Goal: Information Seeking & Learning: Find specific fact

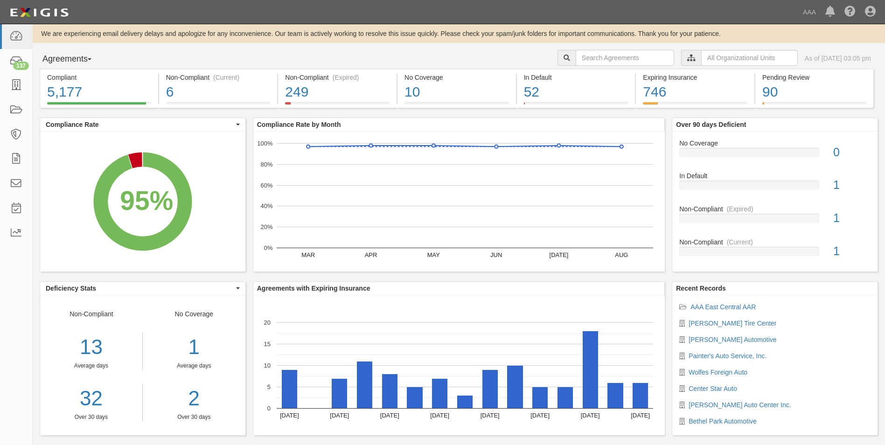
click at [94, 57] on button "Agreements" at bounding box center [75, 59] width 70 height 19
click at [55, 81] on link "Parties" at bounding box center [77, 78] width 74 height 12
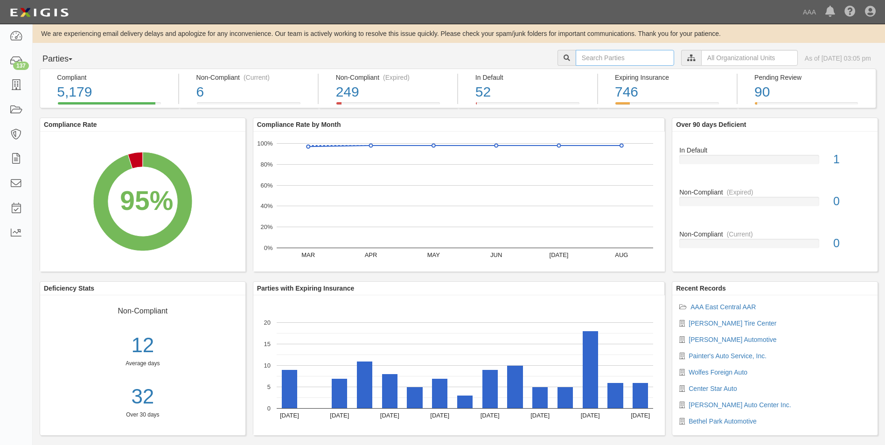
click at [582, 59] on input "text" at bounding box center [624, 58] width 98 height 16
type input "10290"
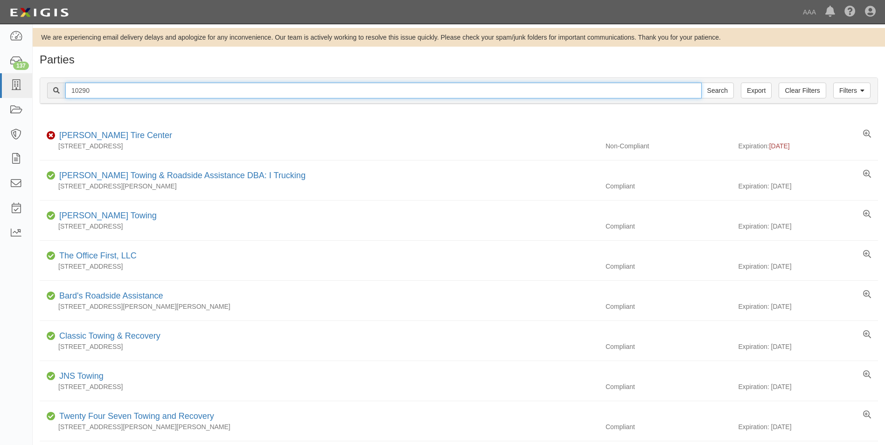
drag, startPoint x: 91, startPoint y: 88, endPoint x: 65, endPoint y: 90, distance: 25.7
click at [65, 90] on input "10290" at bounding box center [383, 91] width 636 height 16
type input "10305"
click at [701, 83] on input "Search" at bounding box center [717, 91] width 33 height 16
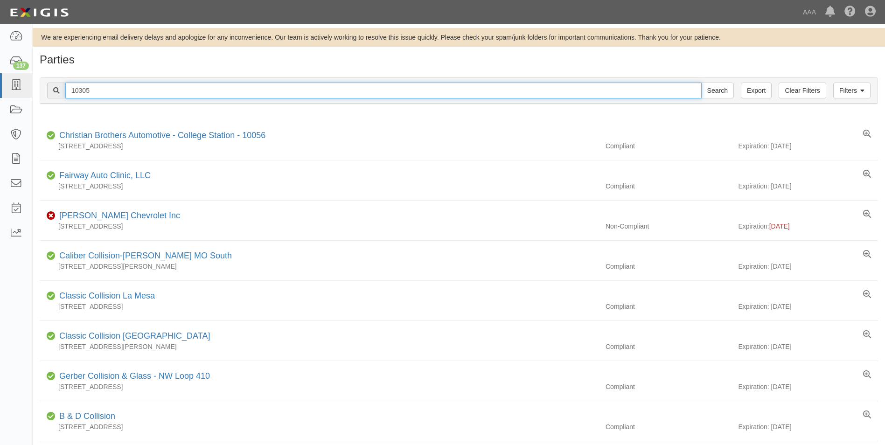
drag, startPoint x: 98, startPoint y: 89, endPoint x: 71, endPoint y: 88, distance: 27.1
click at [71, 88] on input "10305" at bounding box center [383, 91] width 636 height 16
type input "20040"
click at [701, 83] on input "Search" at bounding box center [717, 91] width 33 height 16
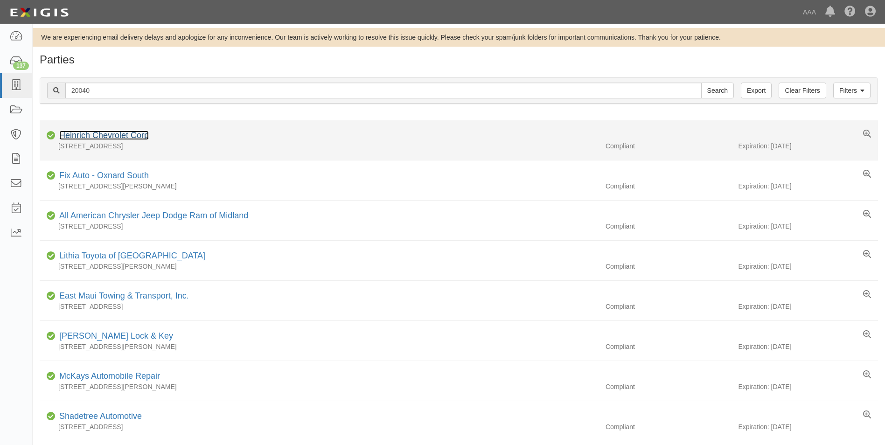
click at [111, 136] on link "Heinrich Chevrolet Corp" at bounding box center [104, 135] width 90 height 9
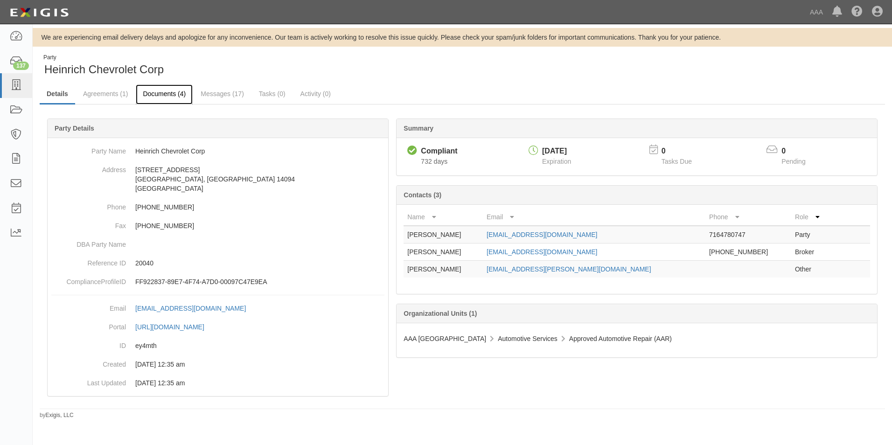
click at [159, 94] on link "Documents (4)" at bounding box center [164, 94] width 57 height 20
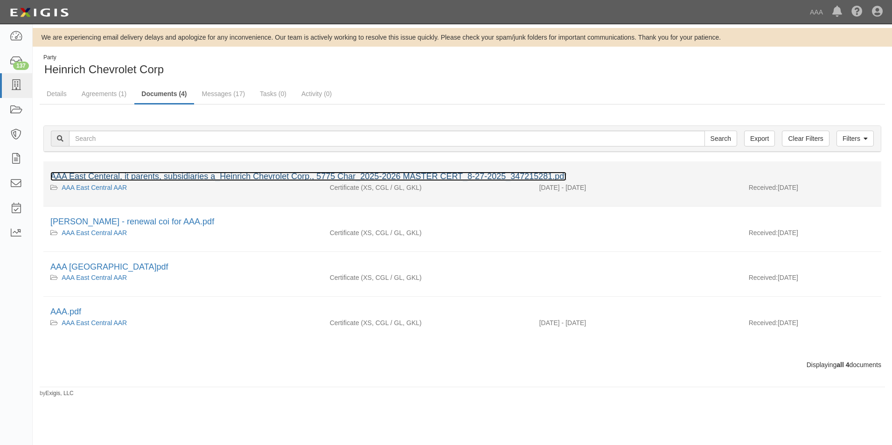
click at [135, 176] on link "AAA East Centeral, it parents, subsidiaries a_Heinrich Chevrolet Corp., 5775 Ch…" at bounding box center [308, 176] width 516 height 9
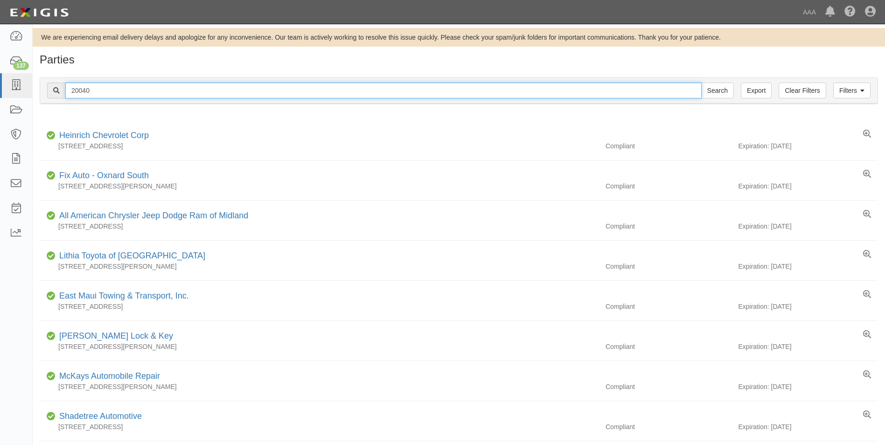
drag, startPoint x: 98, startPoint y: 90, endPoint x: 58, endPoint y: 85, distance: 40.9
click at [58, 85] on div "20040 Search" at bounding box center [390, 91] width 686 height 16
type input "20181"
click at [701, 83] on input "Search" at bounding box center [717, 91] width 33 height 16
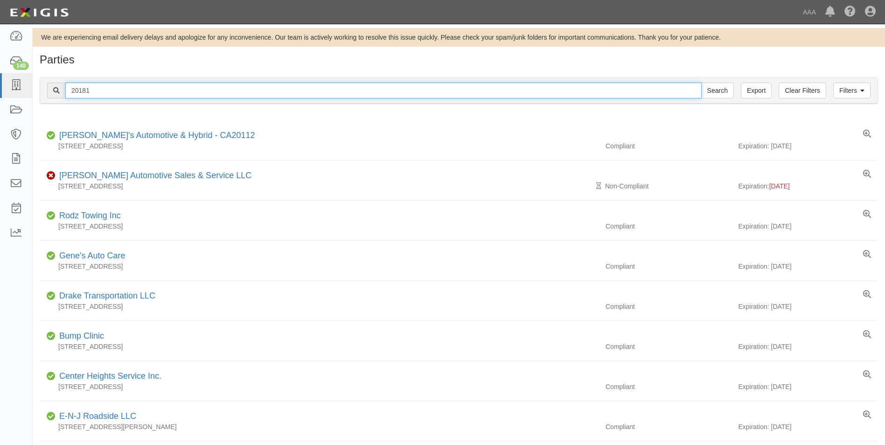
drag, startPoint x: 93, startPoint y: 90, endPoint x: 69, endPoint y: 89, distance: 23.3
click at [69, 89] on input "20181" at bounding box center [383, 91] width 636 height 16
type input "20633"
click at [701, 83] on input "Search" at bounding box center [717, 91] width 33 height 16
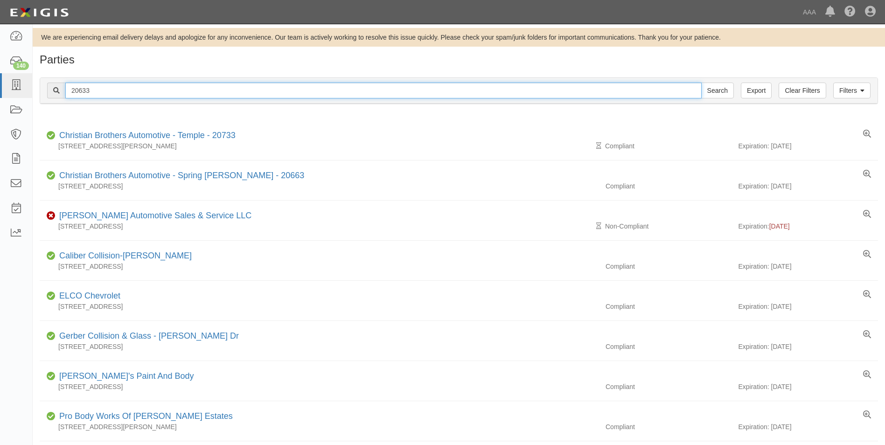
drag, startPoint x: 97, startPoint y: 87, endPoint x: 68, endPoint y: 85, distance: 29.0
click at [68, 85] on input "20633" at bounding box center [383, 91] width 636 height 16
type input "22741"
click at [701, 83] on input "Search" at bounding box center [717, 91] width 33 height 16
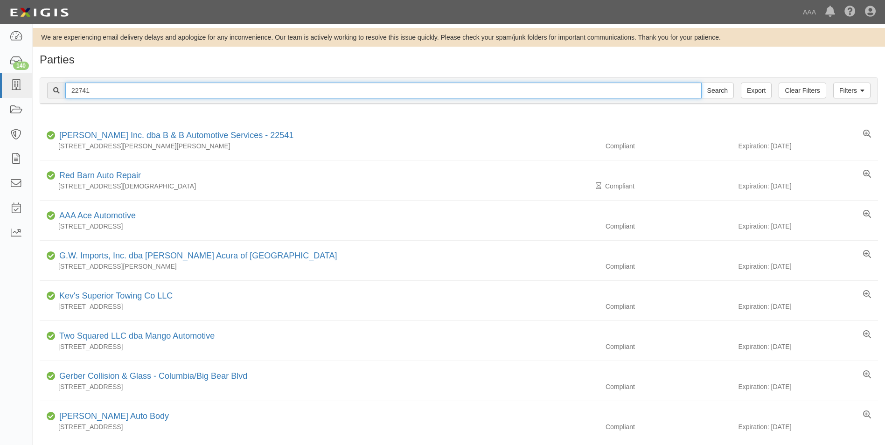
drag, startPoint x: 97, startPoint y: 89, endPoint x: 53, endPoint y: 85, distance: 43.5
click at [54, 85] on div "22741 Search" at bounding box center [390, 91] width 686 height 16
type input "21233"
click at [701, 83] on input "Search" at bounding box center [717, 91] width 33 height 16
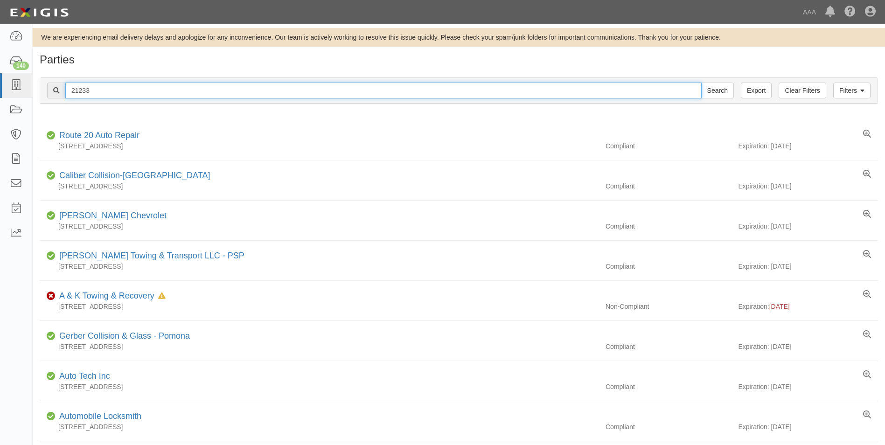
drag, startPoint x: 101, startPoint y: 90, endPoint x: 50, endPoint y: 83, distance: 50.9
click at [50, 83] on div "21233 Search" at bounding box center [390, 91] width 686 height 16
type input "25077"
click at [701, 83] on input "Search" at bounding box center [717, 91] width 33 height 16
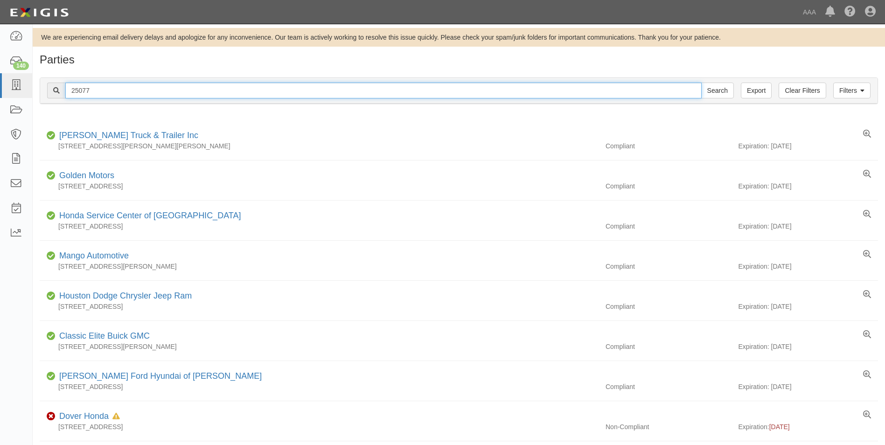
drag, startPoint x: 96, startPoint y: 86, endPoint x: 53, endPoint y: 86, distance: 42.9
click at [53, 86] on div "25077 Search" at bounding box center [390, 91] width 686 height 16
type input "24917"
click at [701, 83] on input "Search" at bounding box center [717, 91] width 33 height 16
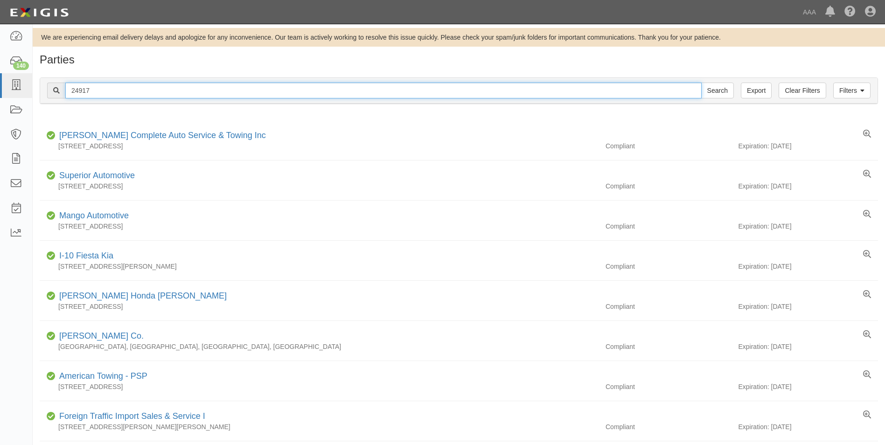
drag, startPoint x: 106, startPoint y: 88, endPoint x: 61, endPoint y: 90, distance: 45.3
click at [61, 90] on div "24917 Search" at bounding box center [390, 91] width 686 height 16
type input "20864"
click at [701, 83] on input "Search" at bounding box center [717, 91] width 33 height 16
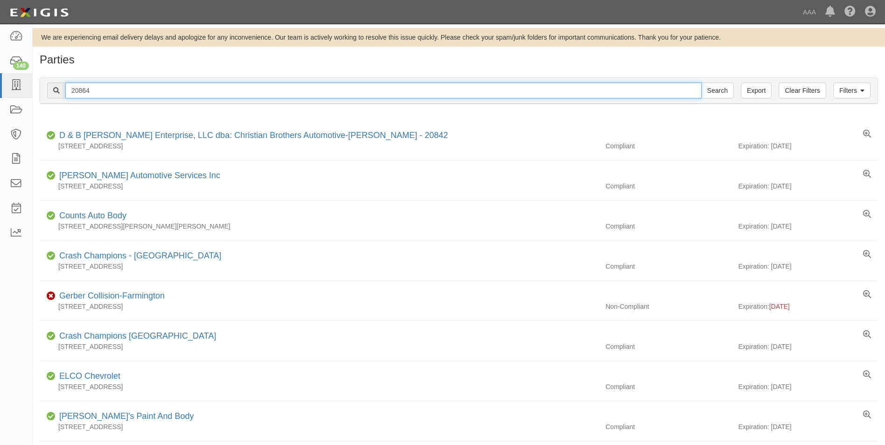
drag, startPoint x: 95, startPoint y: 91, endPoint x: 54, endPoint y: 91, distance: 41.0
click at [54, 91] on div "20864 Search" at bounding box center [390, 91] width 686 height 16
type input "10258"
click at [701, 83] on input "Search" at bounding box center [717, 91] width 33 height 16
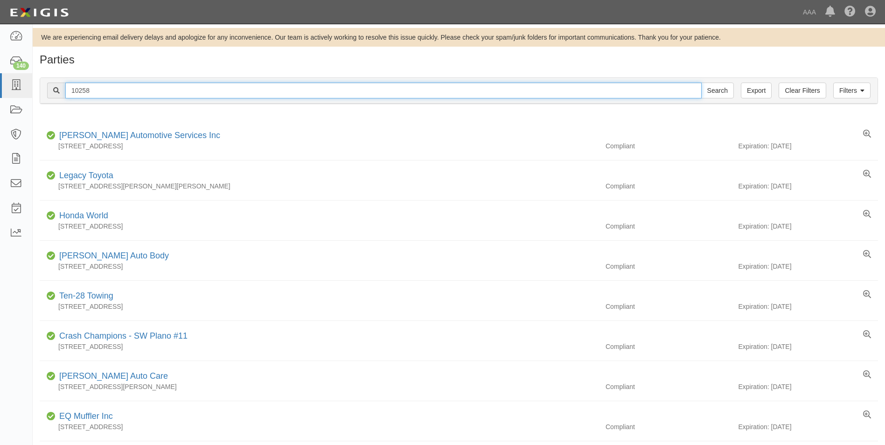
drag, startPoint x: 101, startPoint y: 91, endPoint x: 45, endPoint y: 85, distance: 55.8
click at [45, 85] on div "Filters Clear Filters Export 10258 Search Filters" at bounding box center [458, 91] width 837 height 26
type input "10381"
click at [701, 83] on input "Search" at bounding box center [717, 91] width 33 height 16
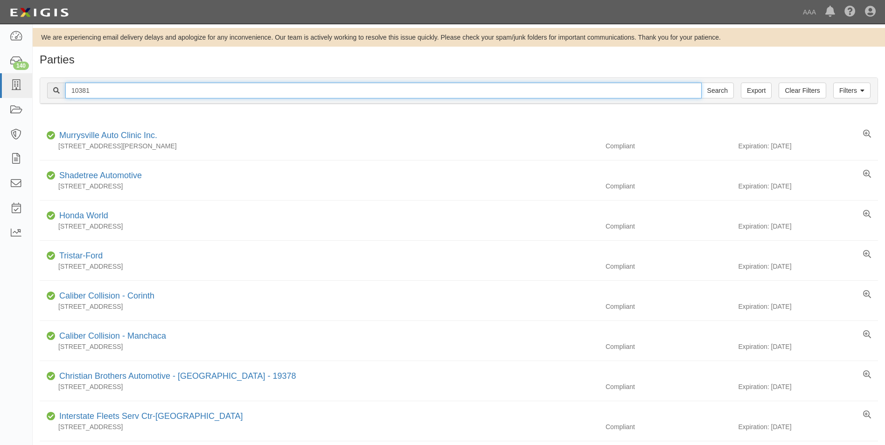
drag, startPoint x: 96, startPoint y: 90, endPoint x: 67, endPoint y: 91, distance: 29.4
click at [67, 91] on input "10381" at bounding box center [383, 91] width 636 height 16
type input "10299"
click at [701, 83] on input "Search" at bounding box center [717, 91] width 33 height 16
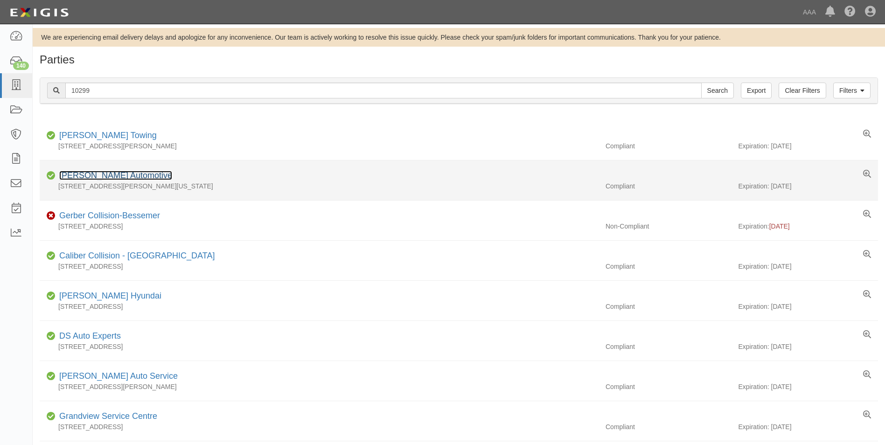
click at [79, 173] on link "[PERSON_NAME] Automotive" at bounding box center [115, 175] width 113 height 9
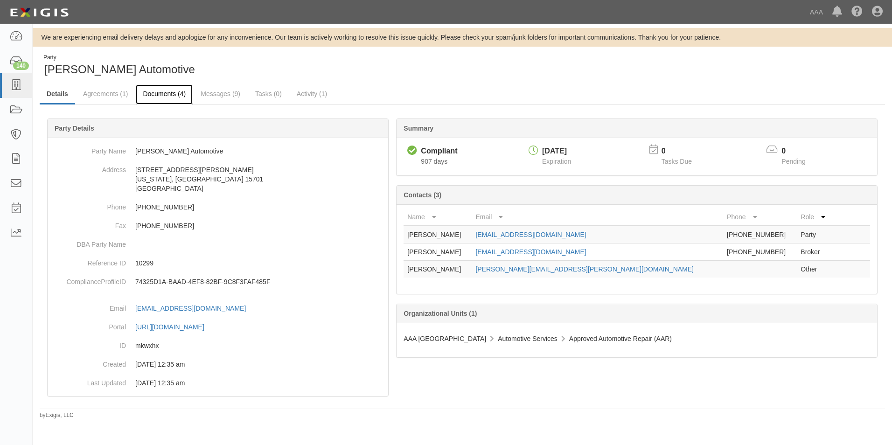
click at [165, 94] on link "Documents (4)" at bounding box center [164, 94] width 57 height 20
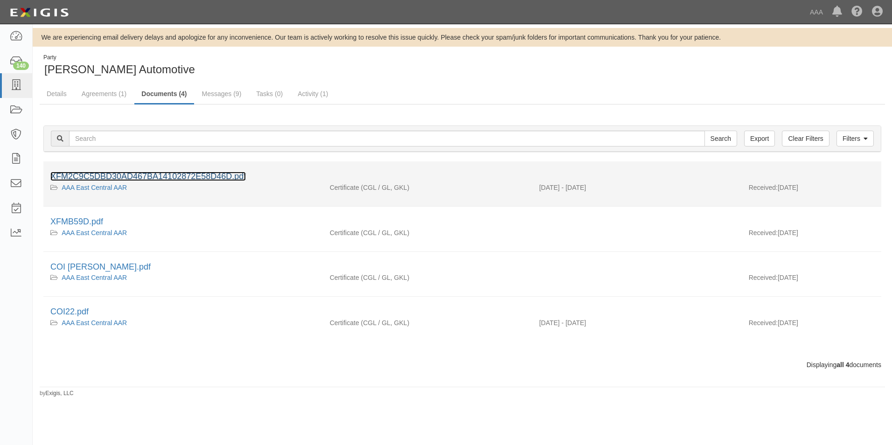
click at [183, 174] on link "XFM2C9C5DBD30AD467BA14102872E58D46D.pdf" at bounding box center [147, 176] width 195 height 9
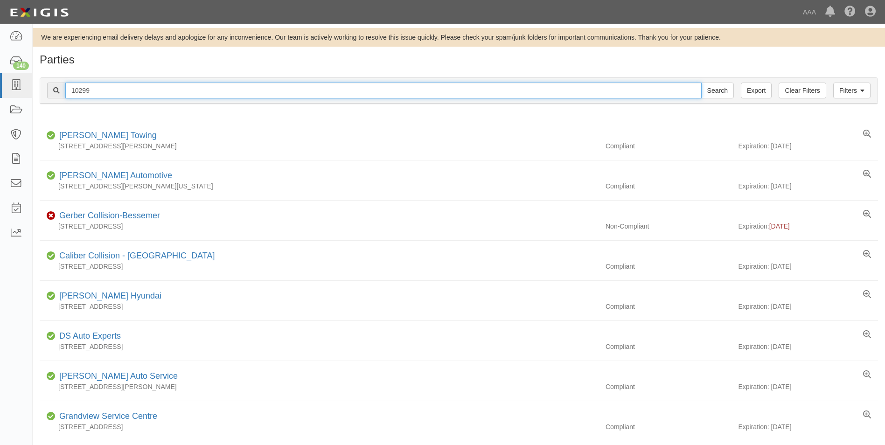
drag, startPoint x: 97, startPoint y: 90, endPoint x: 55, endPoint y: 94, distance: 41.7
click at [56, 93] on div "10299 Search" at bounding box center [390, 91] width 686 height 16
type input "10150"
click at [701, 83] on input "Search" at bounding box center [717, 91] width 33 height 16
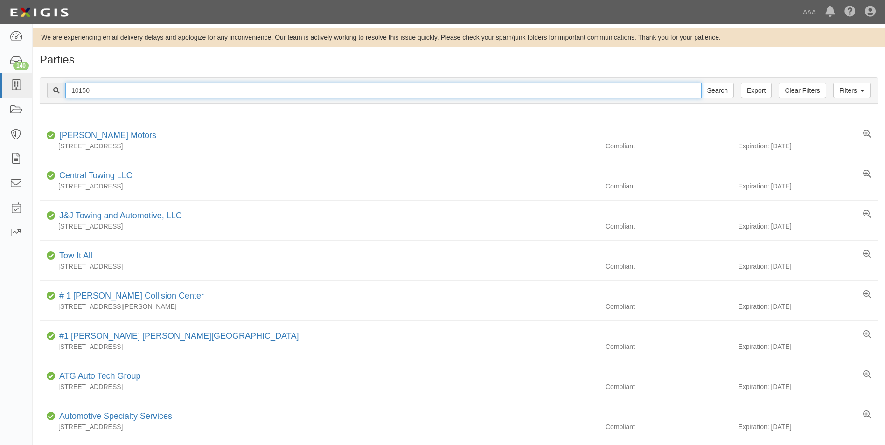
drag, startPoint x: 100, startPoint y: 89, endPoint x: 48, endPoint y: 87, distance: 52.3
click at [48, 87] on div "10150 Search" at bounding box center [390, 91] width 686 height 16
type input "22585"
click at [701, 83] on input "Search" at bounding box center [717, 91] width 33 height 16
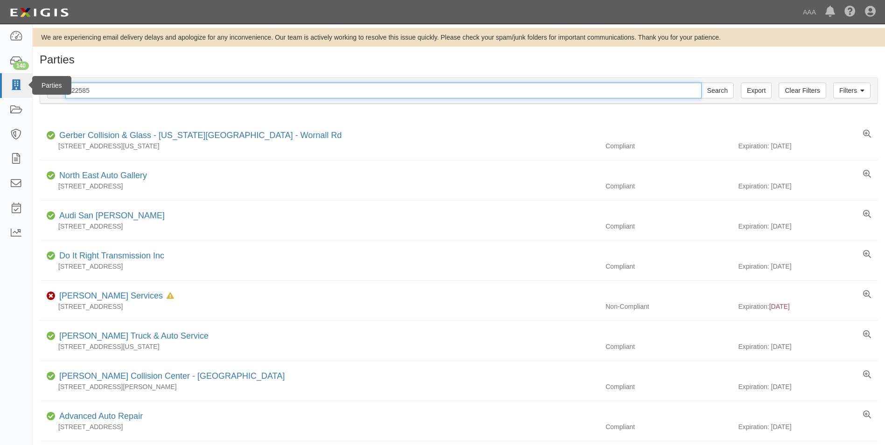
drag, startPoint x: 94, startPoint y: 89, endPoint x: 25, endPoint y: 82, distance: 69.3
type input "10150"
click at [701, 83] on input "Search" at bounding box center [717, 91] width 33 height 16
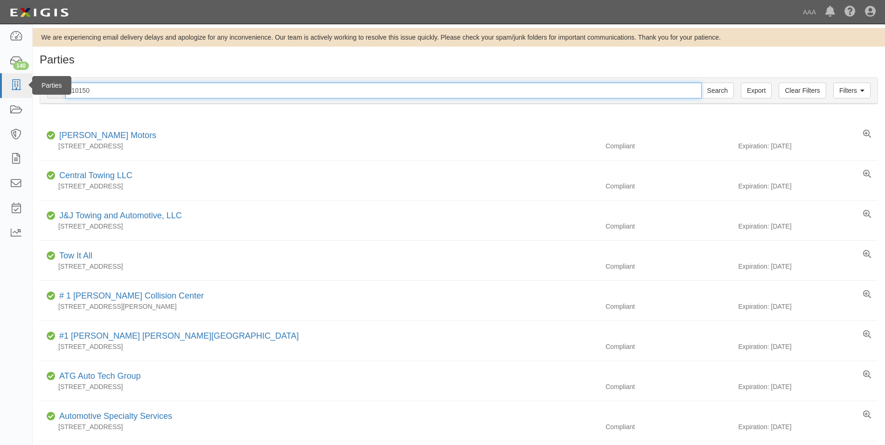
drag, startPoint x: 98, startPoint y: 90, endPoint x: 31, endPoint y: 91, distance: 66.7
type input "22585"
click at [701, 83] on input "Search" at bounding box center [717, 91] width 33 height 16
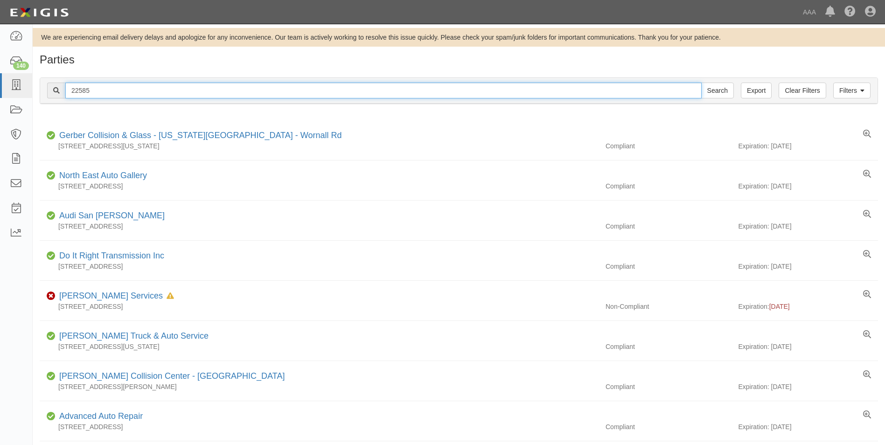
drag, startPoint x: 92, startPoint y: 89, endPoint x: 52, endPoint y: 90, distance: 40.1
click at [52, 90] on div "22585 Search" at bounding box center [390, 91] width 686 height 16
type input "10294"
click at [701, 83] on input "Search" at bounding box center [717, 91] width 33 height 16
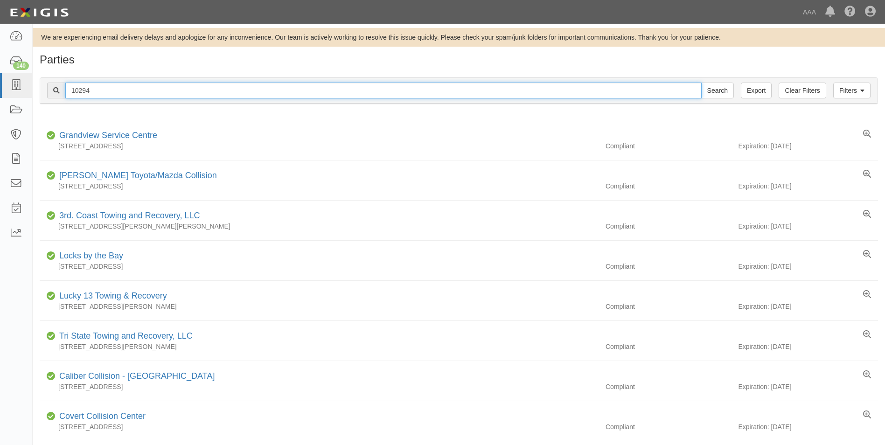
drag, startPoint x: 94, startPoint y: 89, endPoint x: 59, endPoint y: 88, distance: 35.0
click at [59, 88] on div "10294 Search" at bounding box center [390, 91] width 686 height 16
type input "22760"
click at [701, 83] on input "Search" at bounding box center [717, 91] width 33 height 16
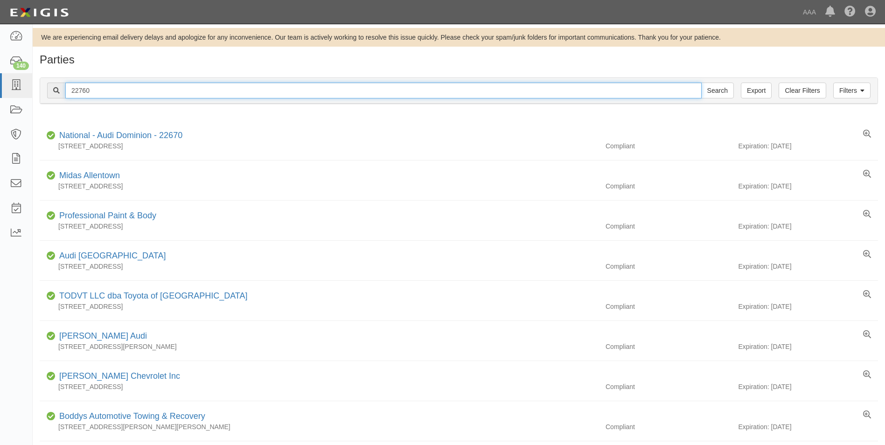
drag, startPoint x: 102, startPoint y: 89, endPoint x: 43, endPoint y: 90, distance: 59.2
click at [43, 90] on div "Filters Clear Filters Export 22760 Search Filters" at bounding box center [458, 91] width 837 height 26
type input "10474"
click at [701, 83] on input "Search" at bounding box center [717, 91] width 33 height 16
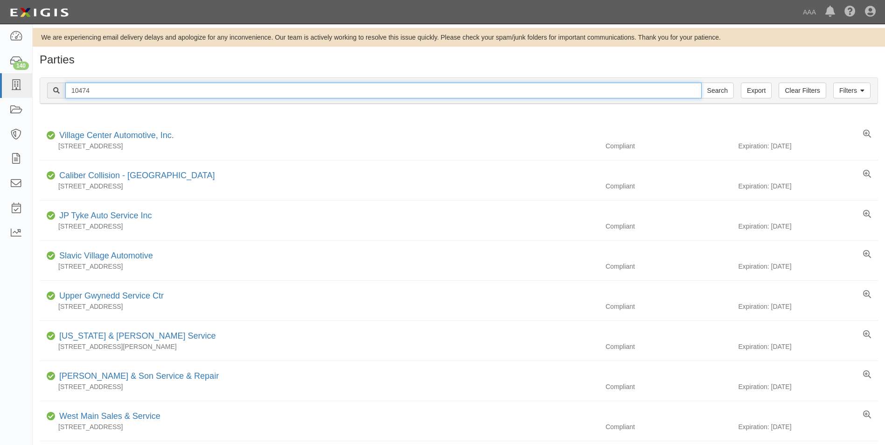
drag, startPoint x: 92, startPoint y: 89, endPoint x: 63, endPoint y: 92, distance: 29.5
click at [63, 92] on div "10474 Search" at bounding box center [390, 91] width 686 height 16
type input "10315"
click at [701, 83] on input "Search" at bounding box center [717, 91] width 33 height 16
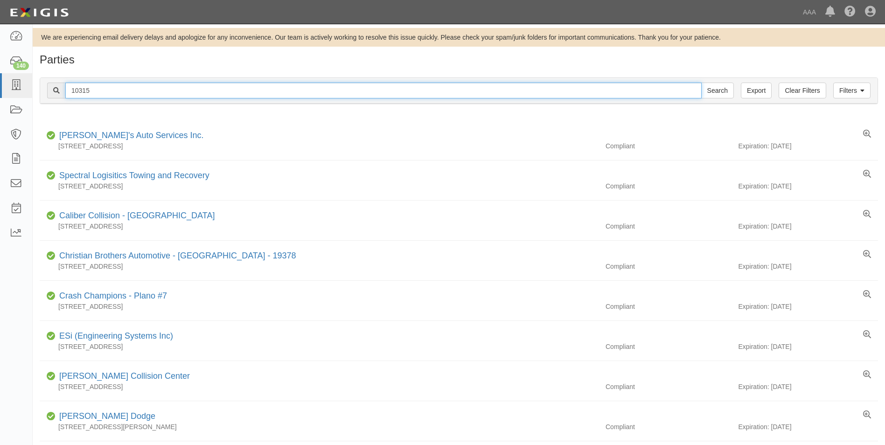
drag, startPoint x: 98, startPoint y: 90, endPoint x: 46, endPoint y: 91, distance: 52.2
click at [46, 91] on div "Filters Clear Filters Export 10315 Search Filters" at bounding box center [458, 91] width 837 height 26
type input "10290"
click at [701, 83] on input "Search" at bounding box center [717, 91] width 33 height 16
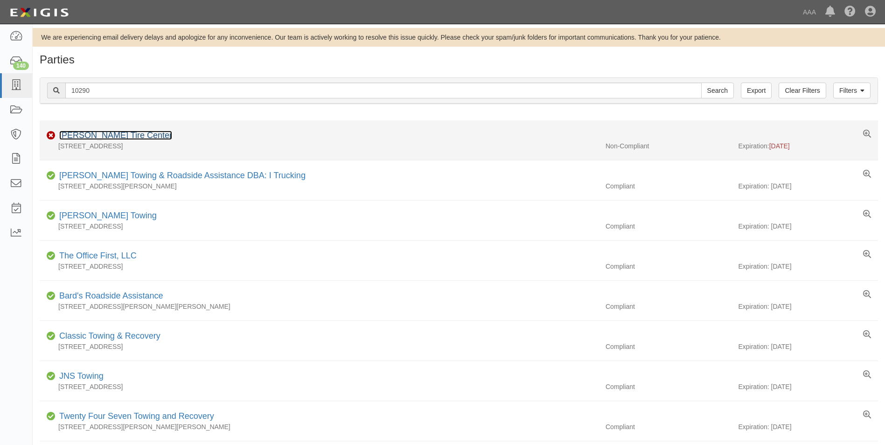
click at [75, 133] on link "[PERSON_NAME] Tire Center" at bounding box center [115, 135] width 113 height 9
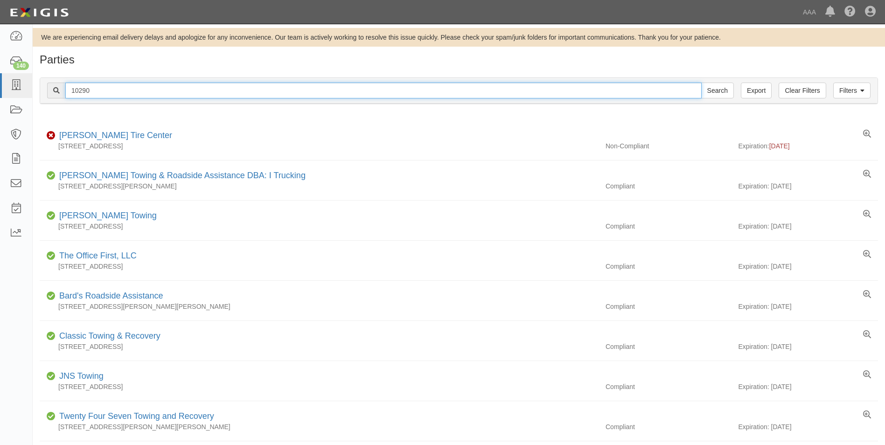
drag, startPoint x: 105, startPoint y: 90, endPoint x: 52, endPoint y: 88, distance: 53.7
click at [52, 88] on div "10290 Search" at bounding box center [390, 91] width 686 height 16
type input "10305"
click at [701, 83] on input "Search" at bounding box center [717, 91] width 33 height 16
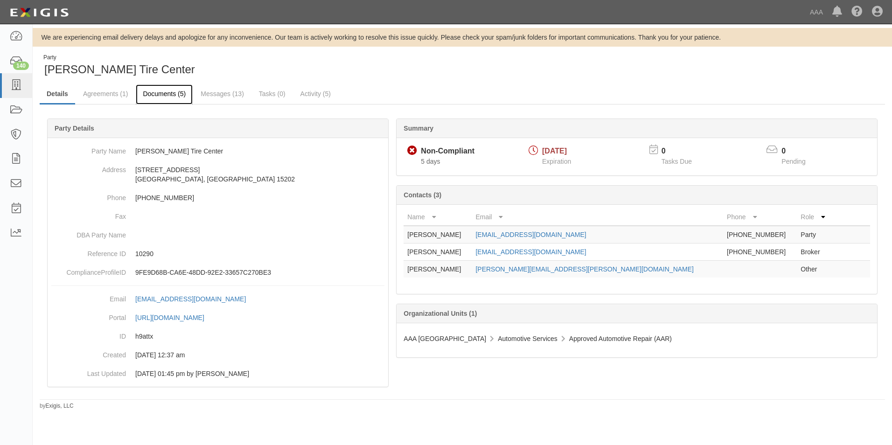
click at [153, 93] on link "Documents (5)" at bounding box center [164, 94] width 57 height 20
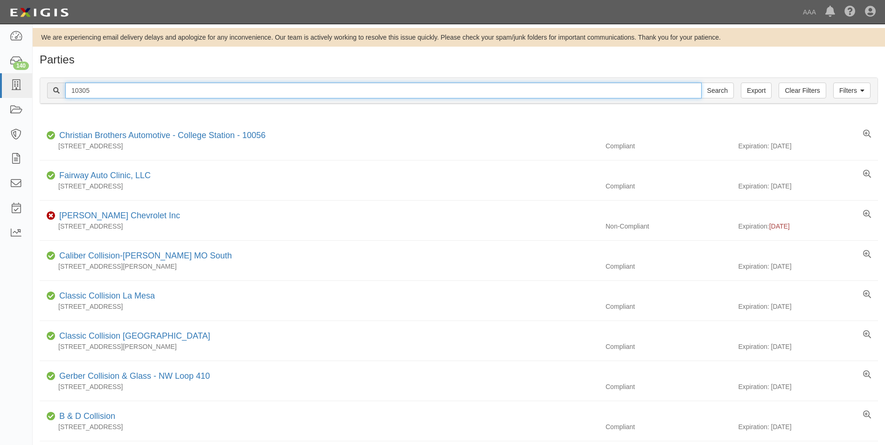
drag, startPoint x: 89, startPoint y: 89, endPoint x: 53, endPoint y: 89, distance: 36.4
click at [53, 89] on div "10305 Search" at bounding box center [390, 91] width 686 height 16
type input "20040"
click at [701, 83] on input "Search" at bounding box center [717, 91] width 33 height 16
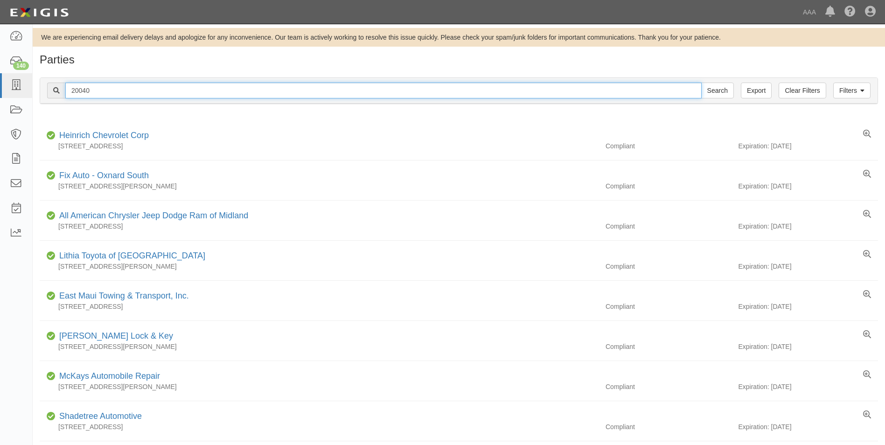
drag, startPoint x: 98, startPoint y: 90, endPoint x: 49, endPoint y: 88, distance: 49.5
click at [49, 88] on div "20040 Search" at bounding box center [390, 91] width 686 height 16
type input "20181"
click at [701, 83] on input "Search" at bounding box center [717, 91] width 33 height 16
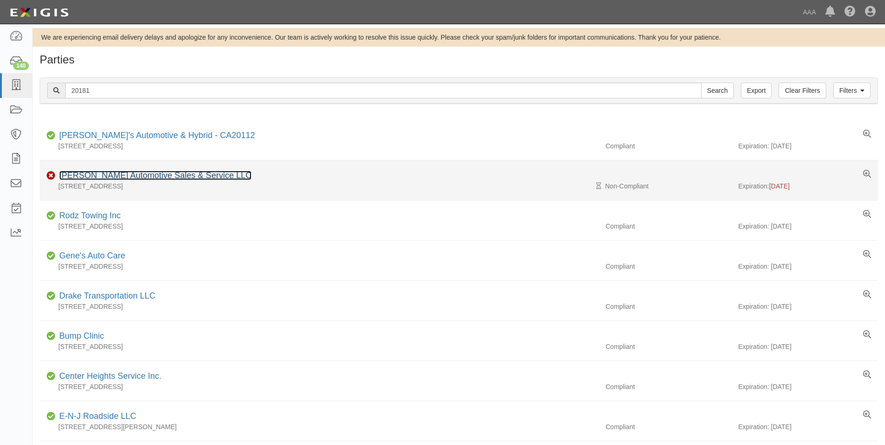
click at [75, 177] on link "[PERSON_NAME] Automotive Sales & Service LLC" at bounding box center [155, 175] width 192 height 9
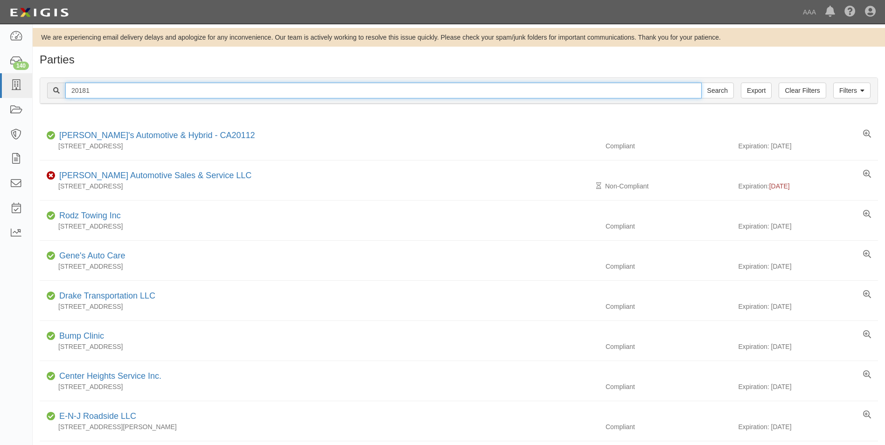
drag, startPoint x: 97, startPoint y: 88, endPoint x: 48, endPoint y: 87, distance: 49.0
click at [48, 87] on div "20181 Search" at bounding box center [390, 91] width 686 height 16
type input "20633"
click at [701, 83] on input "Search" at bounding box center [717, 91] width 33 height 16
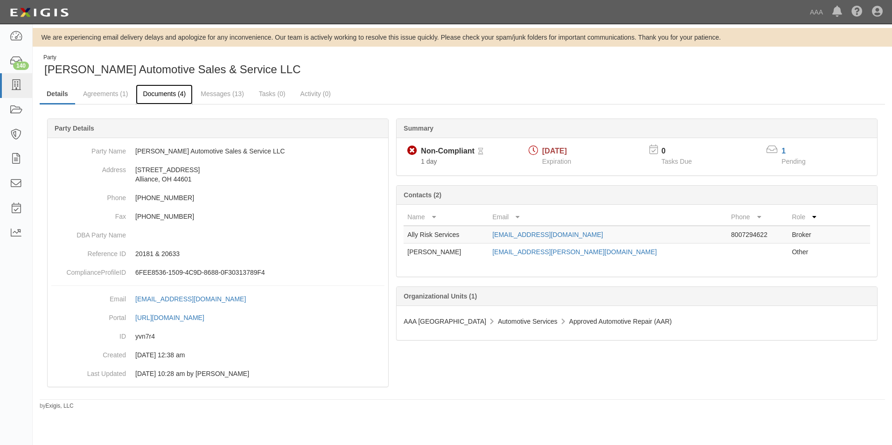
click at [156, 93] on link "Documents (4)" at bounding box center [164, 94] width 57 height 20
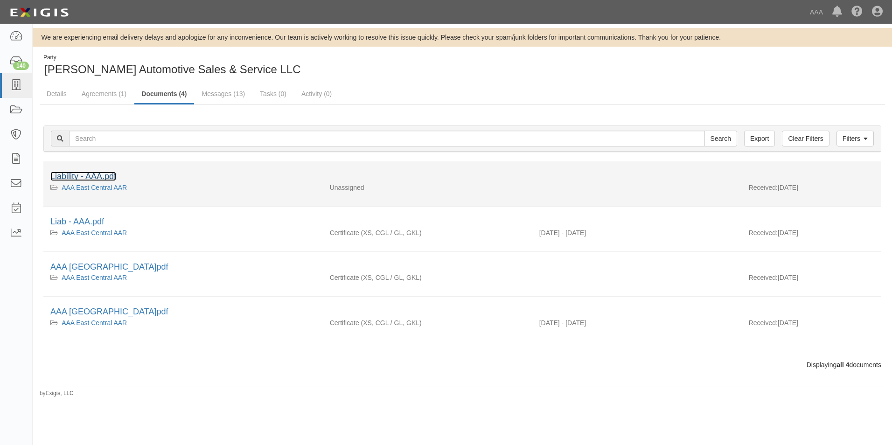
click at [63, 173] on link "Liability - AAA.pdf" at bounding box center [83, 176] width 66 height 9
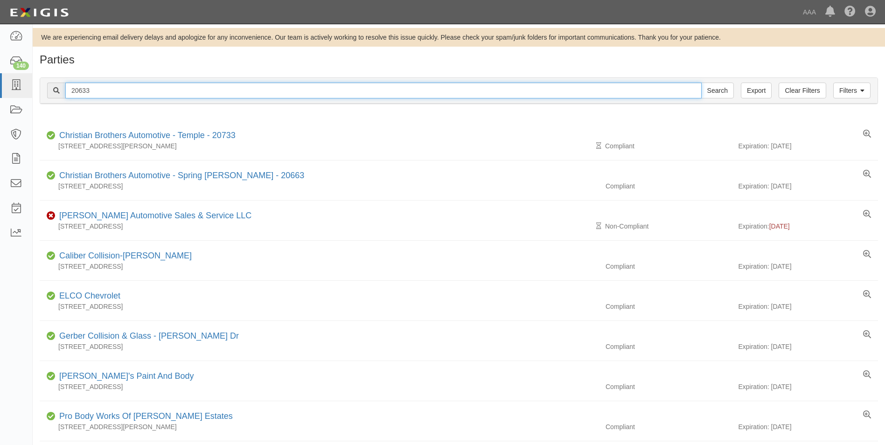
drag, startPoint x: 95, startPoint y: 89, endPoint x: 42, endPoint y: 90, distance: 53.2
click at [42, 90] on div "Filters Clear Filters Export 20633 Search Filters" at bounding box center [458, 91] width 837 height 26
type input "22741"
click at [701, 83] on input "Search" at bounding box center [717, 91] width 33 height 16
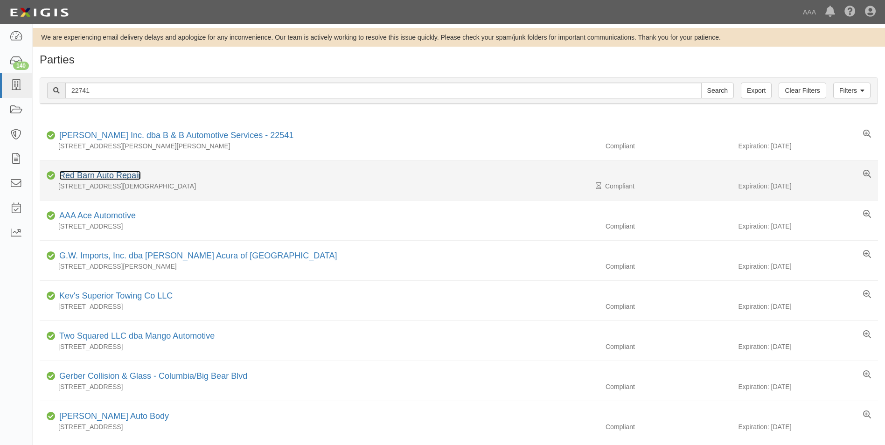
click at [108, 177] on link "Red Barn Auto Repair" at bounding box center [100, 175] width 82 height 9
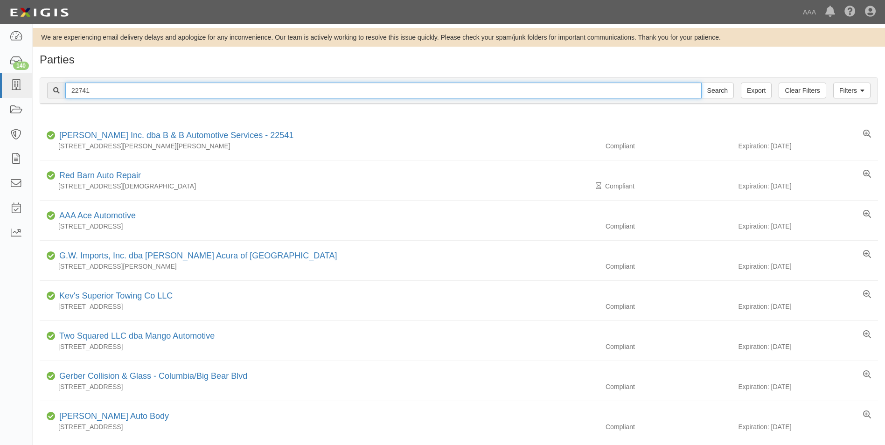
drag, startPoint x: 98, startPoint y: 92, endPoint x: 61, endPoint y: 92, distance: 37.3
click at [61, 92] on div "22741 Search" at bounding box center [390, 91] width 686 height 16
type input "21233"
click at [701, 83] on input "Search" at bounding box center [717, 91] width 33 height 16
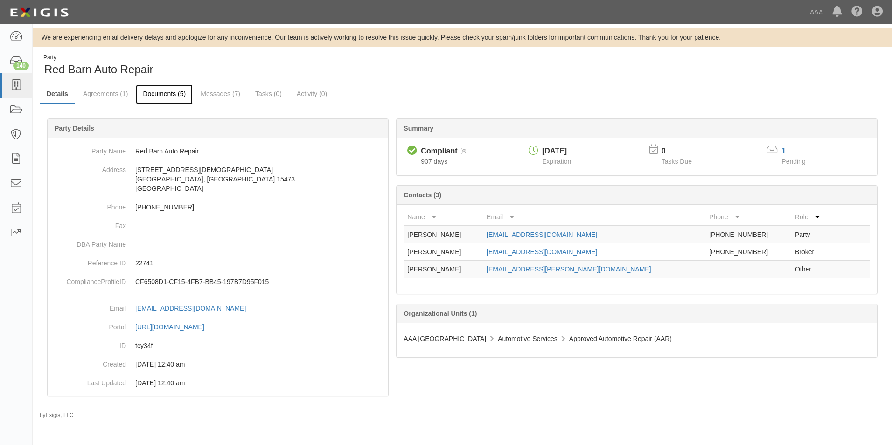
click at [149, 97] on link "Documents (5)" at bounding box center [164, 94] width 57 height 20
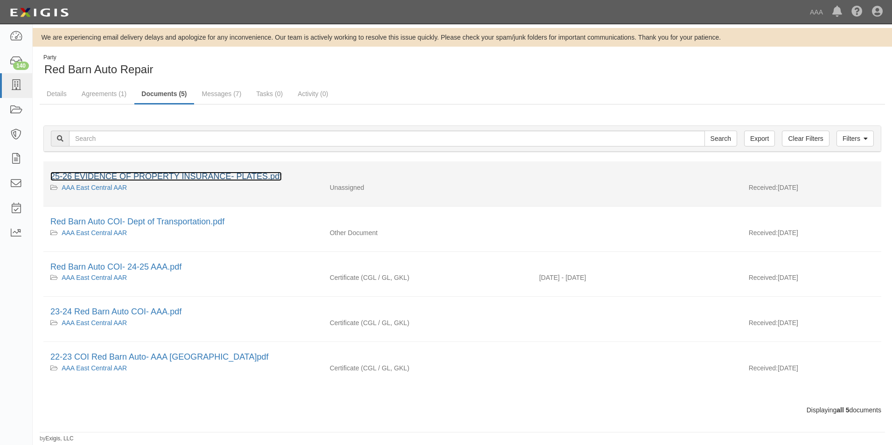
click at [149, 174] on link "25-26 EVIDENCE OF PROPERTY INSURANCE- PLATES.pdf" at bounding box center [165, 176] width 231 height 9
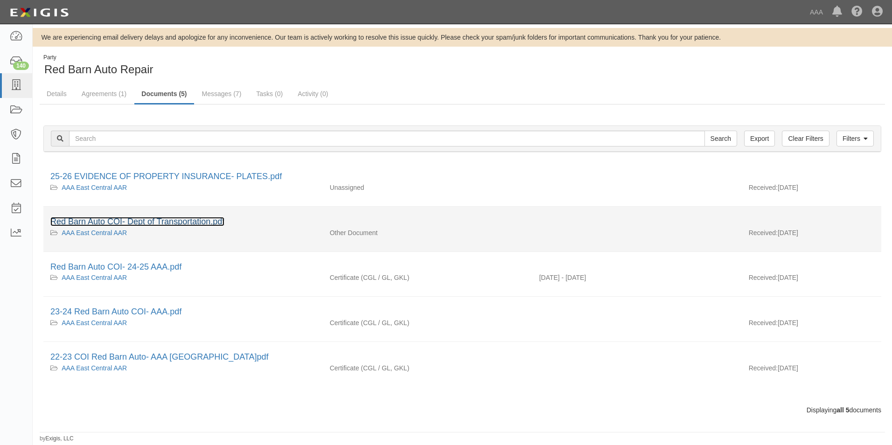
click at [82, 221] on link "Red Barn Auto COI- Dept of Transportation.pdf" at bounding box center [137, 221] width 174 height 9
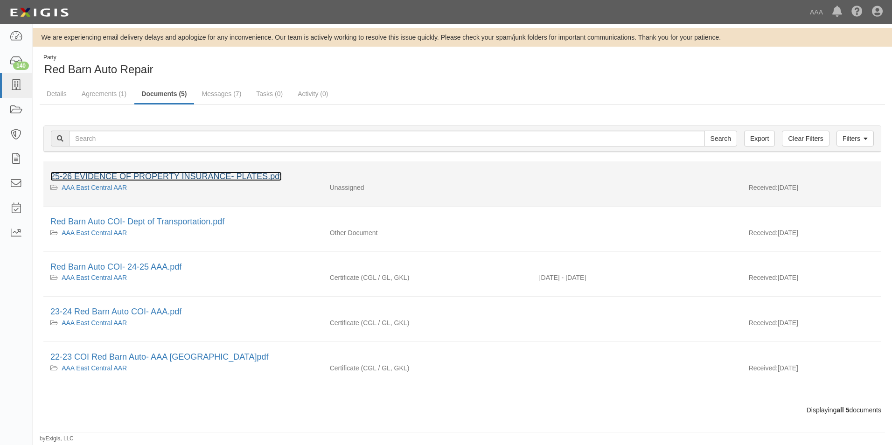
click at [160, 178] on link "25-26 EVIDENCE OF PROPERTY INSURANCE- PLATES.pdf" at bounding box center [165, 176] width 231 height 9
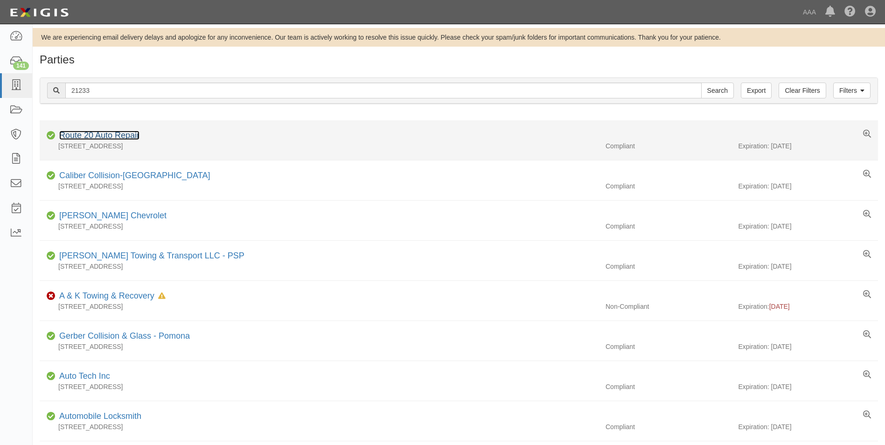
click at [81, 133] on link "Route 20 Auto Repair" at bounding box center [99, 135] width 80 height 9
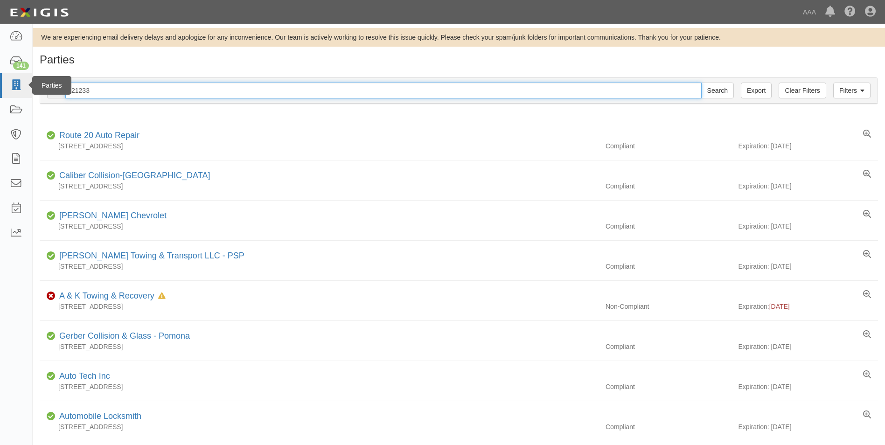
drag, startPoint x: 101, startPoint y: 90, endPoint x: 13, endPoint y: 82, distance: 88.0
type input "25077"
click at [701, 83] on input "Search" at bounding box center [717, 91] width 33 height 16
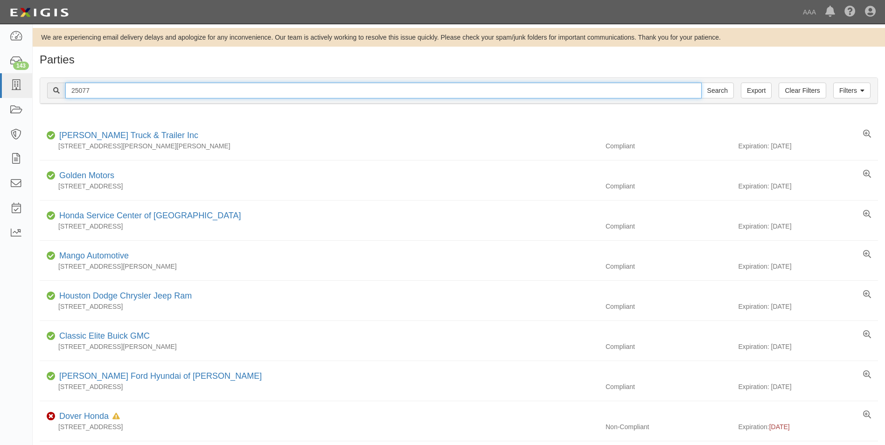
drag, startPoint x: 98, startPoint y: 90, endPoint x: 43, endPoint y: 83, distance: 55.9
click at [44, 83] on div "Filters Clear Filters Export 25077 Search Filters" at bounding box center [458, 91] width 837 height 26
type input "24917"
click at [701, 83] on input "Search" at bounding box center [717, 91] width 33 height 16
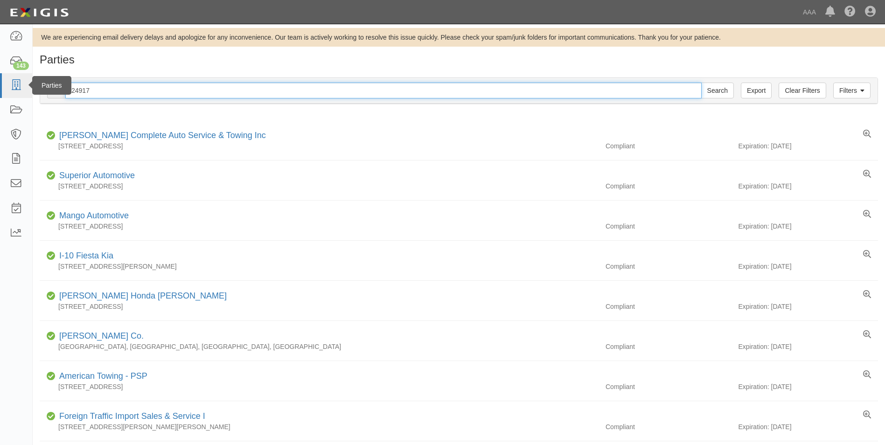
drag, startPoint x: 97, startPoint y: 89, endPoint x: 22, endPoint y: 91, distance: 74.2
type input "20864"
click at [701, 83] on input "Search" at bounding box center [717, 91] width 33 height 16
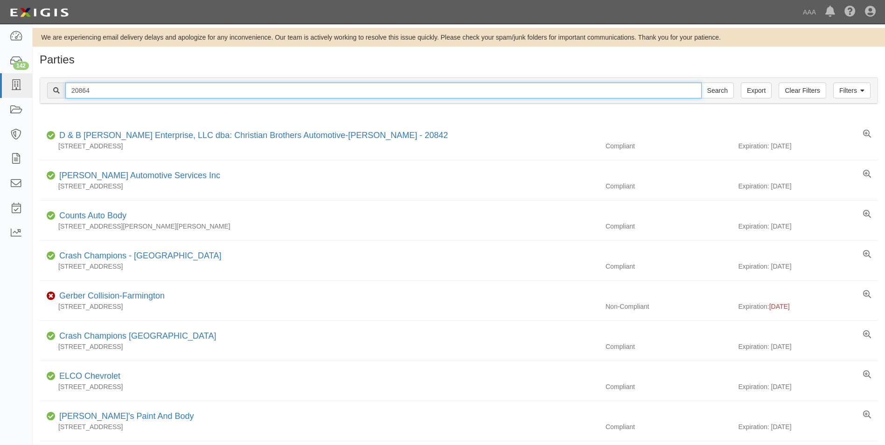
drag, startPoint x: 91, startPoint y: 92, endPoint x: 42, endPoint y: 90, distance: 49.0
click at [42, 90] on div "Filters Clear Filters Export 20864 Search Filters" at bounding box center [458, 91] width 837 height 26
type input "10381"
click at [701, 83] on input "Search" at bounding box center [717, 91] width 33 height 16
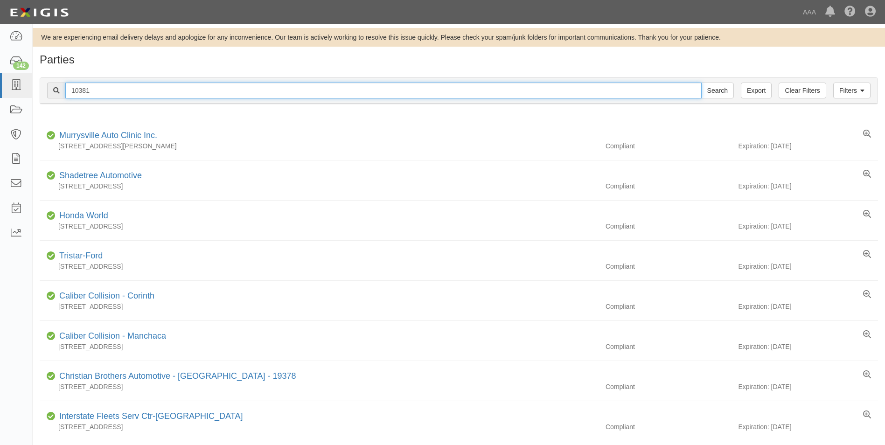
drag, startPoint x: 96, startPoint y: 89, endPoint x: 43, endPoint y: 84, distance: 52.9
click at [43, 84] on div "Filters Clear Filters Export 10381 Search Filters" at bounding box center [458, 91] width 837 height 26
type input "10299"
click at [701, 83] on input "Search" at bounding box center [717, 91] width 33 height 16
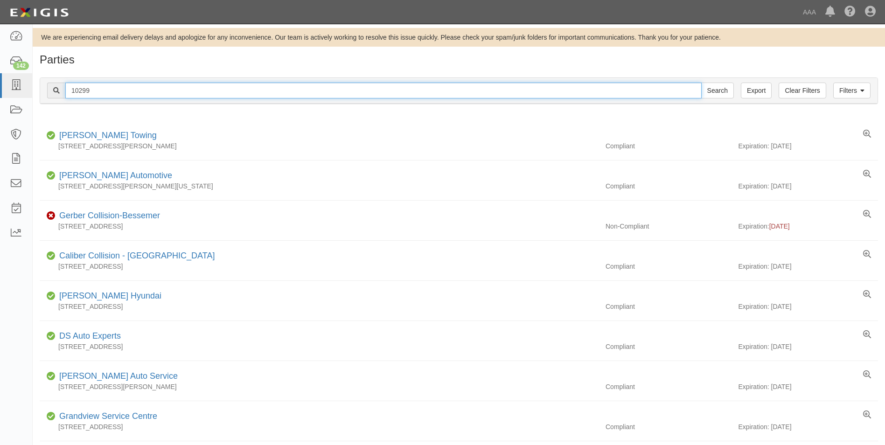
drag, startPoint x: 99, startPoint y: 89, endPoint x: 55, endPoint y: 82, distance: 43.9
click at [55, 82] on div "Filters Clear Filters Export 10299 Search Filters" at bounding box center [458, 91] width 837 height 26
type input "10150"
click at [701, 83] on input "Search" at bounding box center [717, 91] width 33 height 16
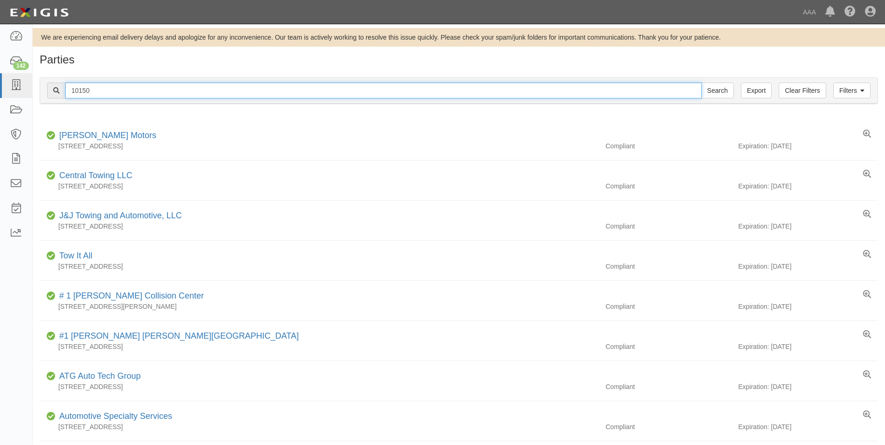
drag, startPoint x: 81, startPoint y: 90, endPoint x: 43, endPoint y: 87, distance: 37.4
click at [44, 86] on div "Filters Clear Filters Export 10150 Search Filters" at bounding box center [458, 91] width 837 height 26
type input "0"
type input "22585"
click at [701, 83] on input "Search" at bounding box center [717, 91] width 33 height 16
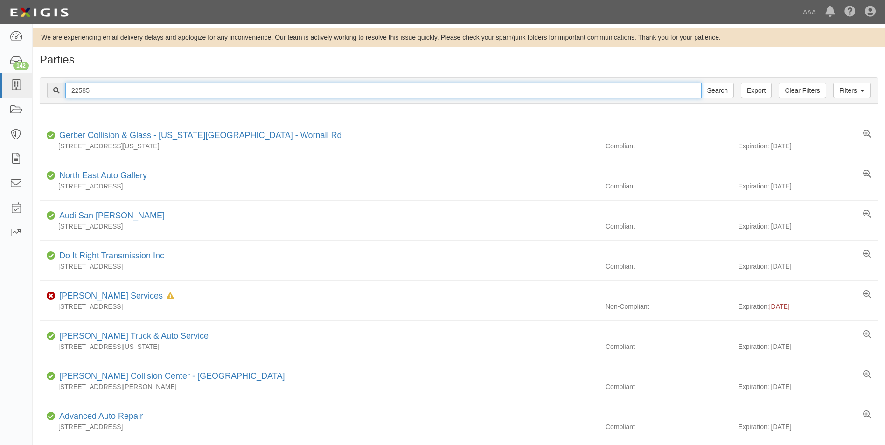
drag, startPoint x: 95, startPoint y: 87, endPoint x: 61, endPoint y: 89, distance: 34.5
click at [61, 89] on div "22585 Search" at bounding box center [390, 91] width 686 height 16
type input "10380"
click at [701, 83] on input "Search" at bounding box center [717, 91] width 33 height 16
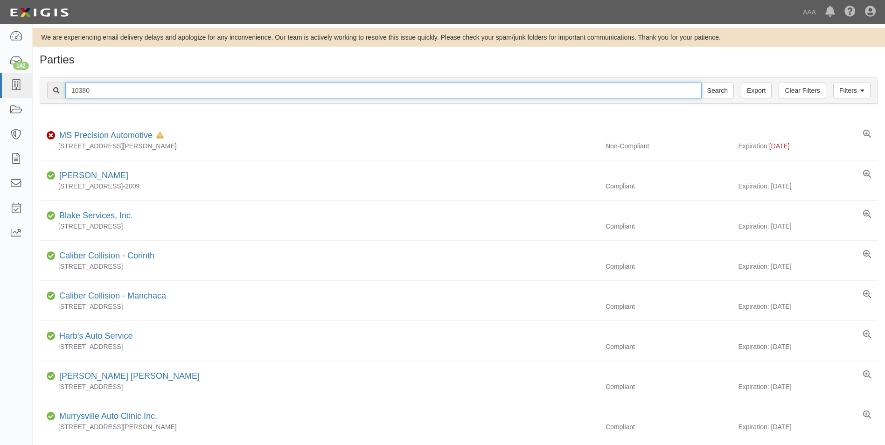
drag, startPoint x: 96, startPoint y: 87, endPoint x: 68, endPoint y: 83, distance: 28.2
click at [68, 83] on input "10380" at bounding box center [383, 91] width 636 height 16
type input "10188"
click at [701, 83] on input "Search" at bounding box center [717, 91] width 33 height 16
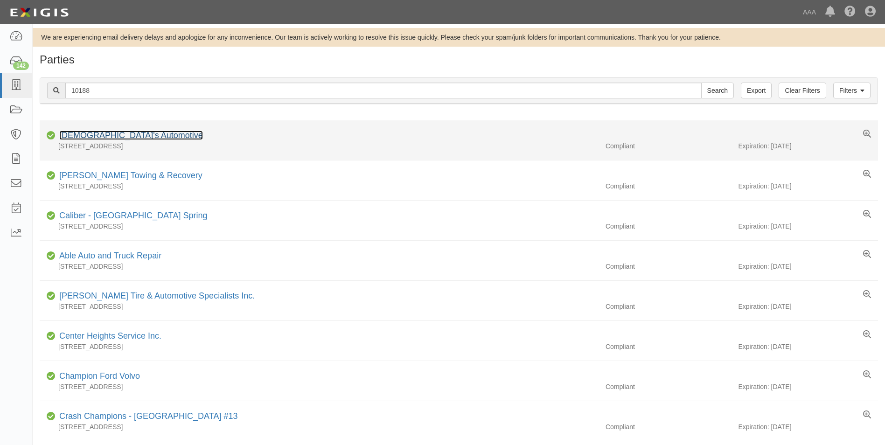
click at [110, 136] on link "[DEMOGRAPHIC_DATA]'s Automotive" at bounding box center [131, 135] width 144 height 9
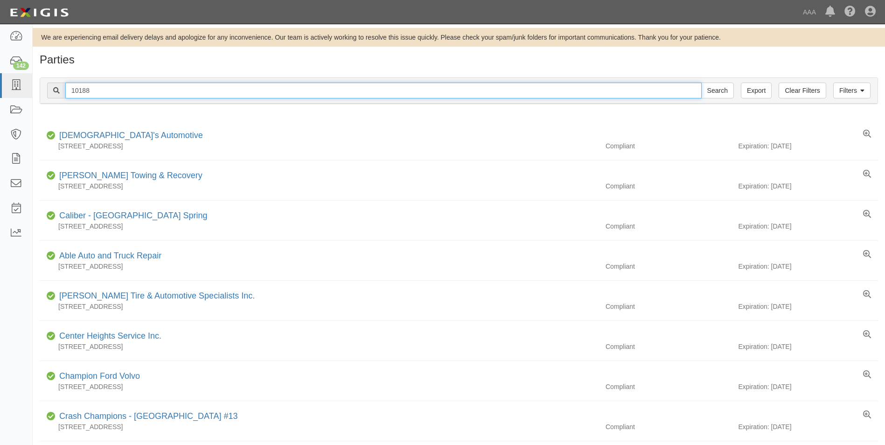
drag, startPoint x: 97, startPoint y: 90, endPoint x: 37, endPoint y: 81, distance: 60.3
click at [37, 81] on div "Filters Clear Filters Export 10188 Search Filters Compliance Status Compliant N…" at bounding box center [459, 91] width 852 height 43
type input "20774"
click at [701, 83] on input "Search" at bounding box center [717, 91] width 33 height 16
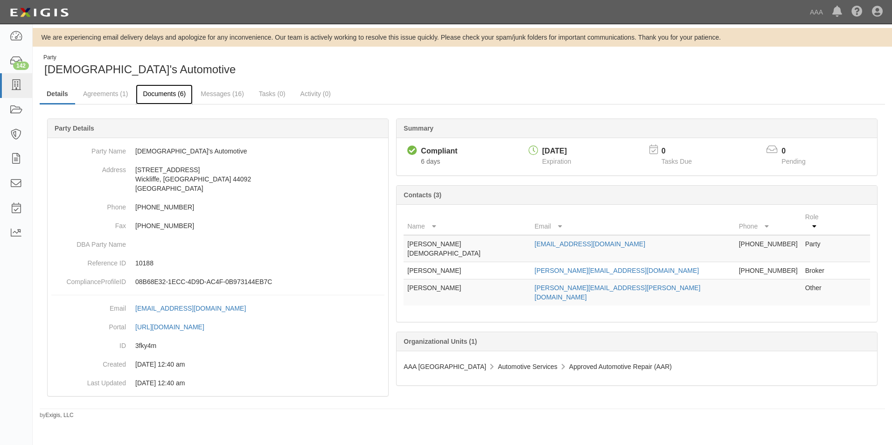
click at [164, 92] on link "Documents (6)" at bounding box center [164, 94] width 57 height 20
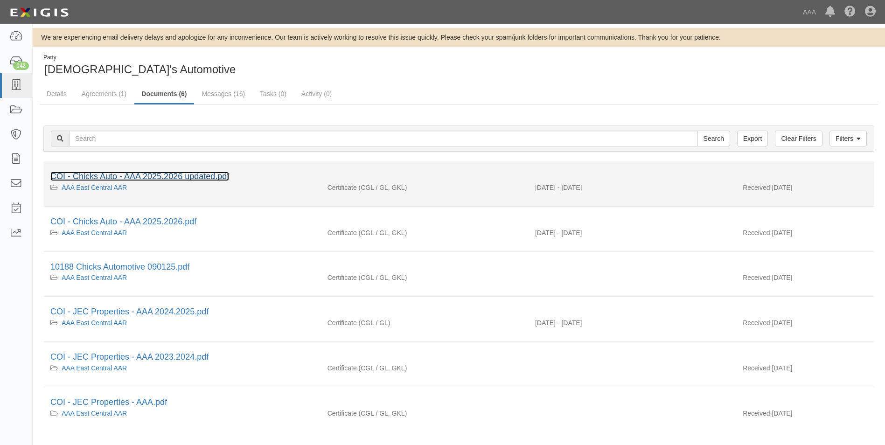
click at [118, 174] on link "COI - Chicks Auto - AAA 2025.2026 updated.pdf" at bounding box center [139, 176] width 179 height 9
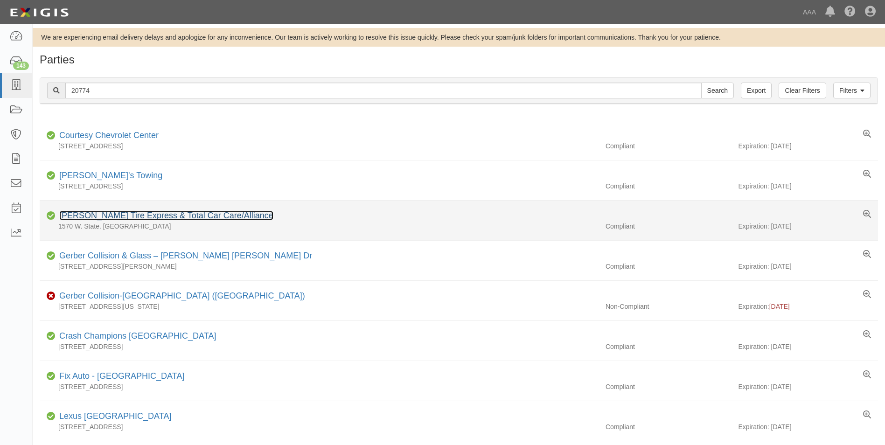
click at [72, 215] on link "[PERSON_NAME] Tire Express & Total Car Care/Alliance" at bounding box center [166, 215] width 214 height 9
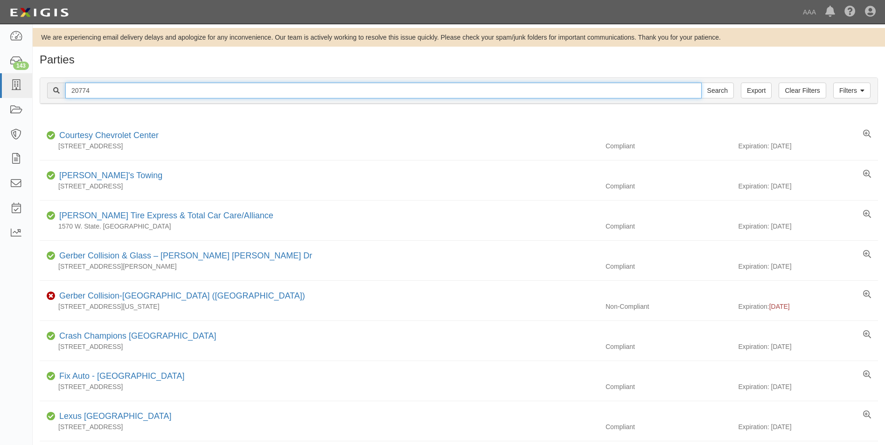
drag, startPoint x: 99, startPoint y: 90, endPoint x: 42, endPoint y: 86, distance: 57.0
click at [42, 86] on div "Filters Clear Filters Export 20774 Search Filters" at bounding box center [458, 91] width 837 height 26
type input "10219"
click at [701, 83] on input "Search" at bounding box center [717, 91] width 33 height 16
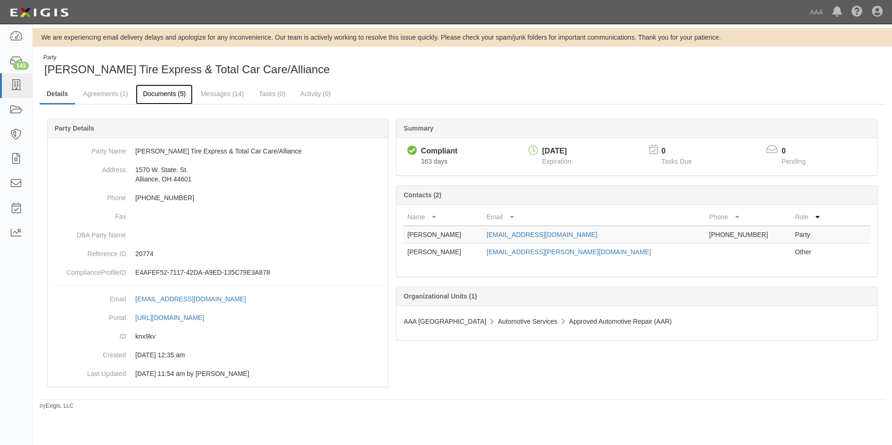
click at [164, 92] on link "Documents (5)" at bounding box center [164, 94] width 57 height 20
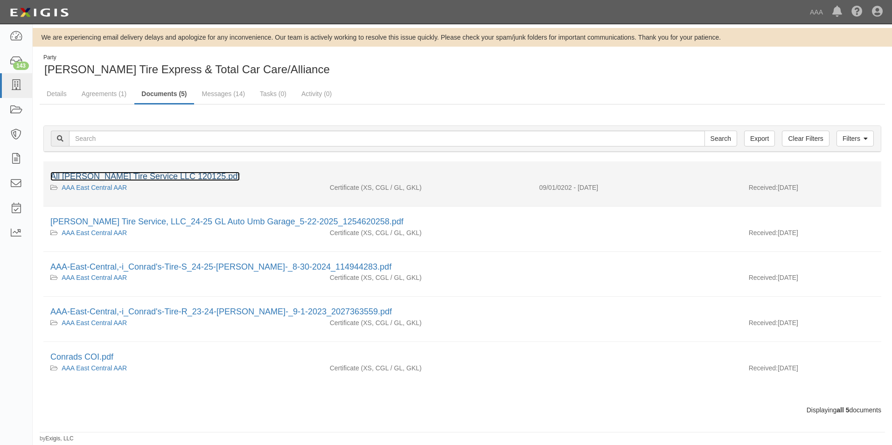
click at [131, 176] on link "All [PERSON_NAME] Tire Service LLC 120125.pdf" at bounding box center [144, 176] width 189 height 9
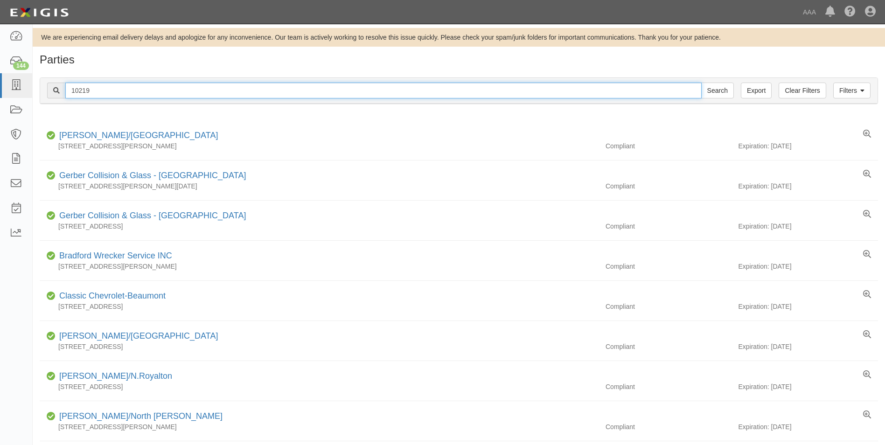
drag, startPoint x: 97, startPoint y: 88, endPoint x: 62, endPoint y: 89, distance: 35.0
click at [62, 89] on div "10219 Search" at bounding box center [390, 91] width 686 height 16
type input "10197"
click at [701, 83] on input "Search" at bounding box center [717, 91] width 33 height 16
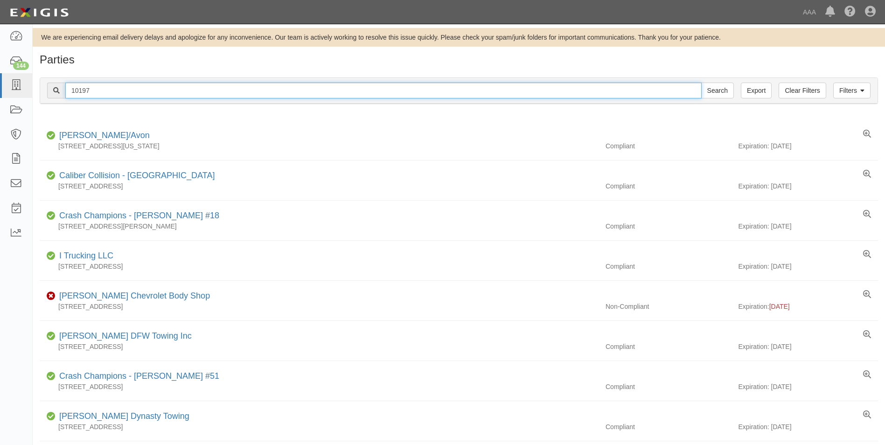
drag, startPoint x: 97, startPoint y: 86, endPoint x: 49, endPoint y: 86, distance: 48.5
click at [49, 86] on div "10197 Search" at bounding box center [390, 91] width 686 height 16
type input "10199"
click at [701, 83] on input "Search" at bounding box center [717, 91] width 33 height 16
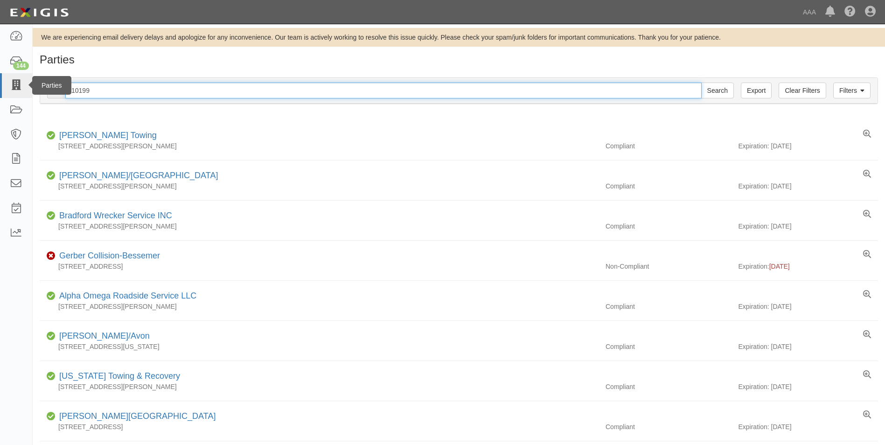
drag, startPoint x: 106, startPoint y: 92, endPoint x: 31, endPoint y: 83, distance: 75.1
type input "19743"
click at [701, 83] on input "Search" at bounding box center [717, 91] width 33 height 16
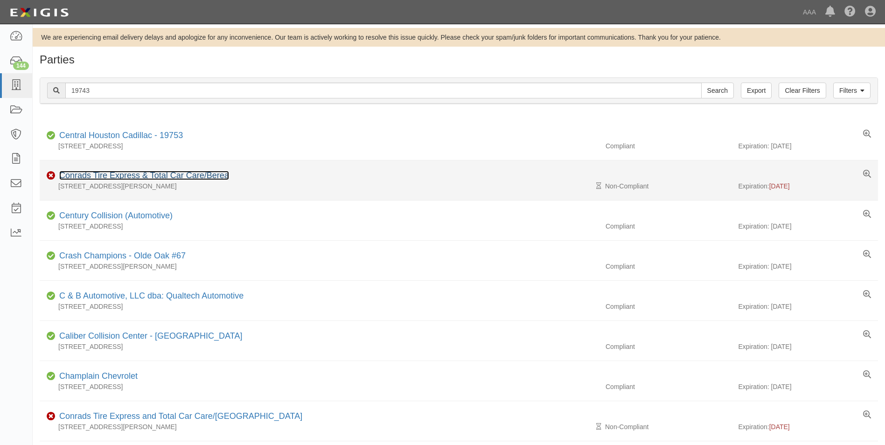
click at [83, 174] on link "Conrads Tire Express & Total Car Care/Berea" at bounding box center [144, 175] width 170 height 9
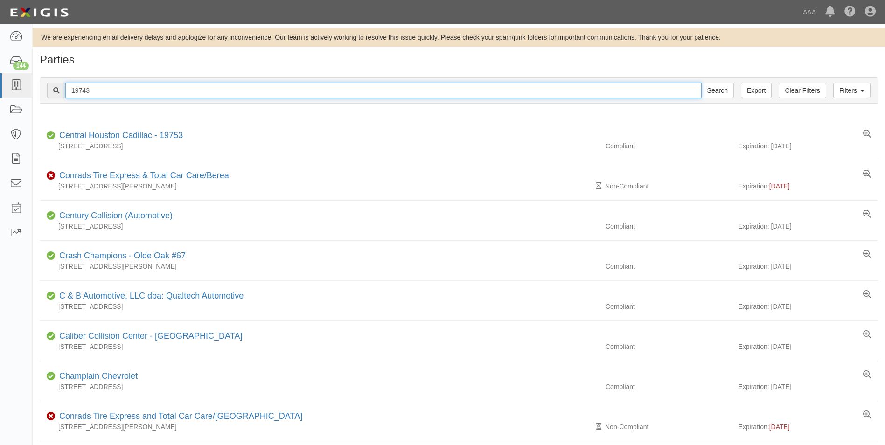
drag, startPoint x: 101, startPoint y: 88, endPoint x: 63, endPoint y: 87, distance: 38.3
click at [63, 87] on div "19743 Search" at bounding box center [390, 91] width 686 height 16
type input "10200"
click at [701, 83] on input "Search" at bounding box center [717, 91] width 33 height 16
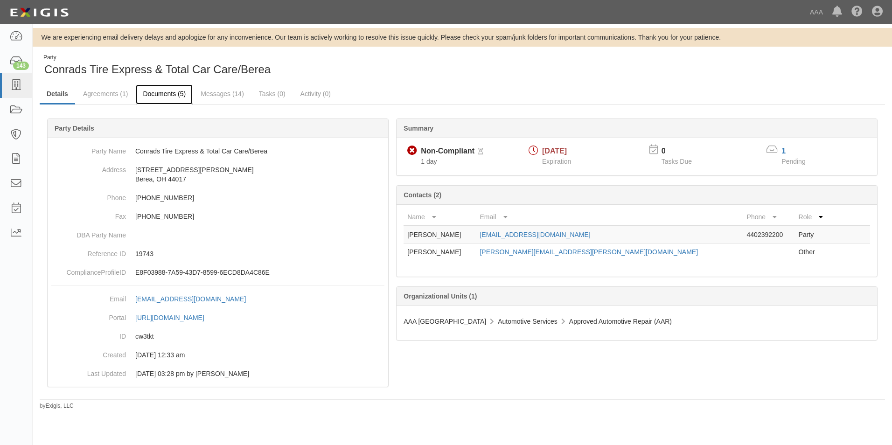
click at [170, 92] on link "Documents (5)" at bounding box center [164, 94] width 57 height 20
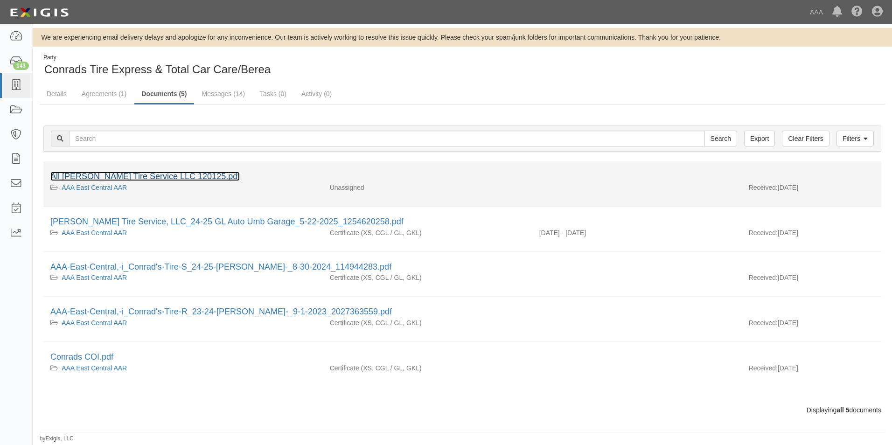
click at [95, 174] on link "All [PERSON_NAME] Tire Service LLC 120125.pdf" at bounding box center [144, 176] width 189 height 9
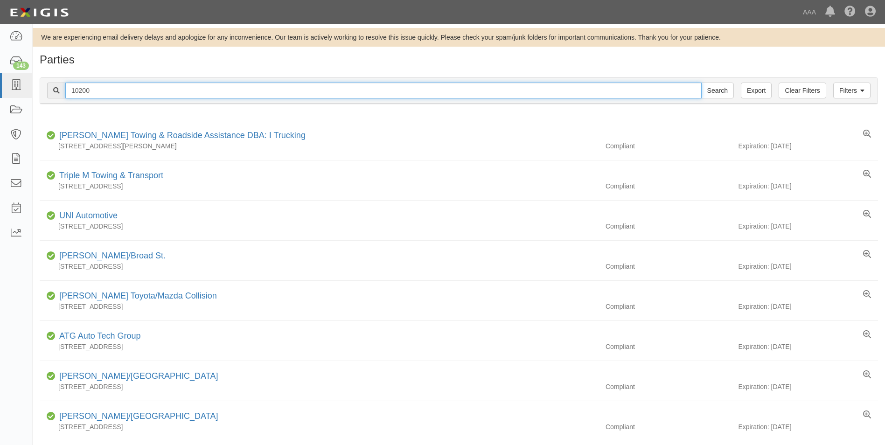
drag, startPoint x: 95, startPoint y: 84, endPoint x: 59, endPoint y: 84, distance: 35.9
click at [59, 84] on div "10200 Search" at bounding box center [390, 91] width 686 height 16
type input "10201"
click at [701, 83] on input "Search" at bounding box center [717, 91] width 33 height 16
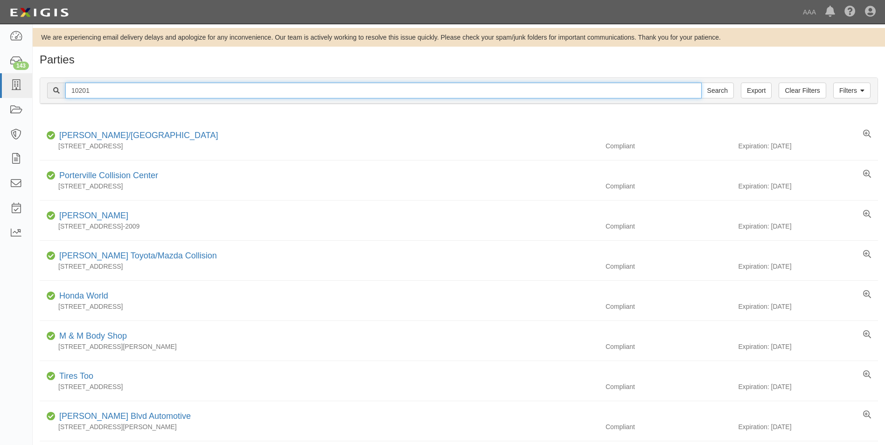
drag, startPoint x: 99, startPoint y: 90, endPoint x: 52, endPoint y: 84, distance: 47.0
click at [52, 84] on div "10201 Search" at bounding box center [390, 91] width 686 height 16
type input "19744"
click at [701, 83] on input "Search" at bounding box center [717, 91] width 33 height 16
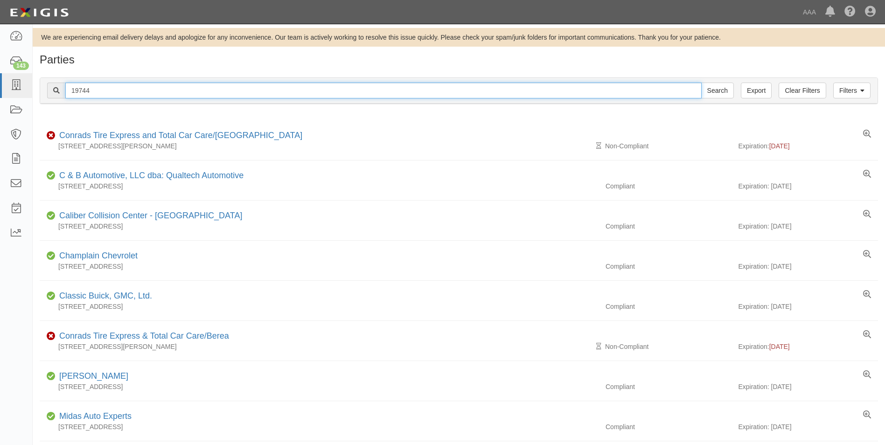
drag, startPoint x: 97, startPoint y: 92, endPoint x: 69, endPoint y: 91, distance: 28.0
click at [69, 91] on input "19744" at bounding box center [383, 91] width 636 height 16
type input "102036"
click at [701, 83] on input "Search" at bounding box center [717, 91] width 33 height 16
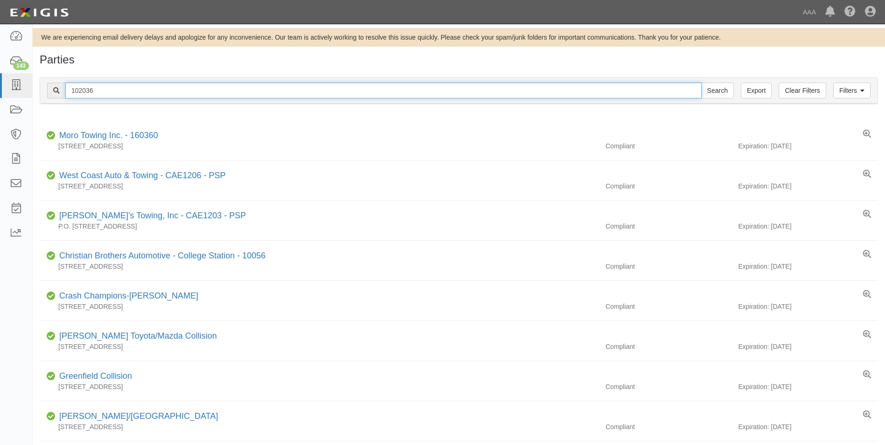
click at [116, 94] on input "102036" at bounding box center [383, 91] width 636 height 16
type input "10203"
click at [701, 83] on input "Search" at bounding box center [717, 91] width 33 height 16
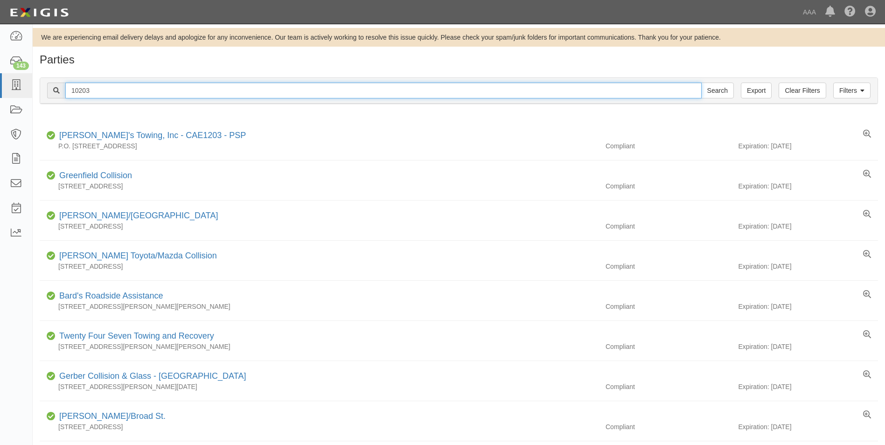
drag, startPoint x: 94, startPoint y: 90, endPoint x: 58, endPoint y: 89, distance: 35.9
click at [58, 89] on div "10203 Search" at bounding box center [390, 91] width 686 height 16
type input "20083"
click at [701, 83] on input "Search" at bounding box center [717, 91] width 33 height 16
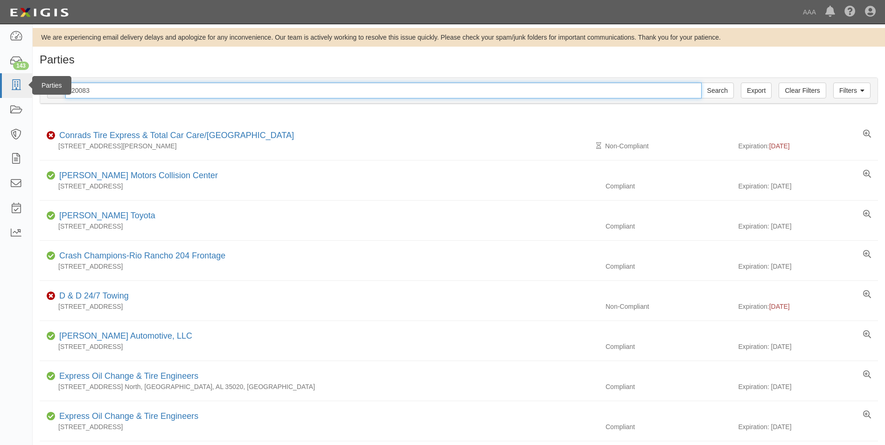
drag, startPoint x: 98, startPoint y: 90, endPoint x: 29, endPoint y: 89, distance: 69.0
type input "10204"
click at [701, 83] on input "Search" at bounding box center [717, 91] width 33 height 16
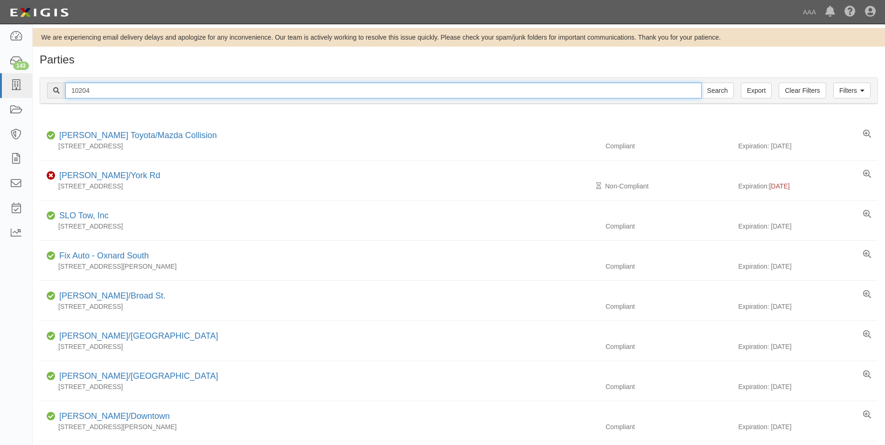
click at [116, 91] on input "10204" at bounding box center [383, 91] width 636 height 16
type input "10202"
click at [701, 83] on input "Search" at bounding box center [717, 91] width 33 height 16
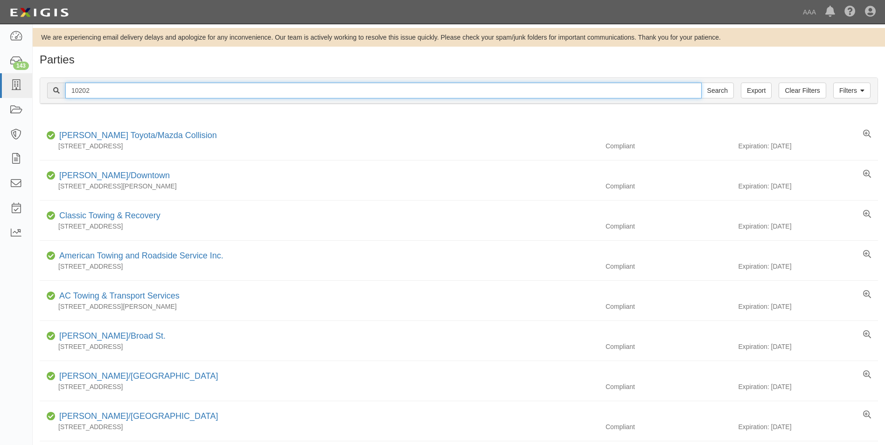
click at [98, 90] on input "10202" at bounding box center [383, 91] width 636 height 16
type input "10208"
click at [701, 83] on input "Search" at bounding box center [717, 91] width 33 height 16
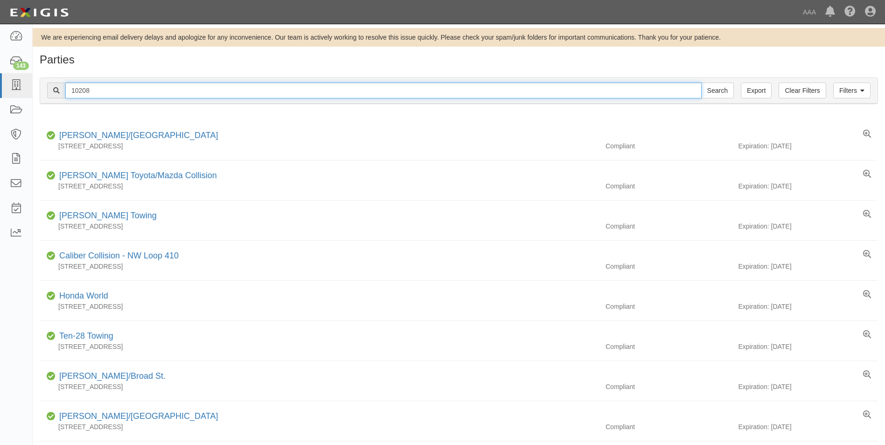
click at [104, 89] on input "10208" at bounding box center [383, 91] width 636 height 16
type input "10206"
click at [701, 83] on input "Search" at bounding box center [717, 91] width 33 height 16
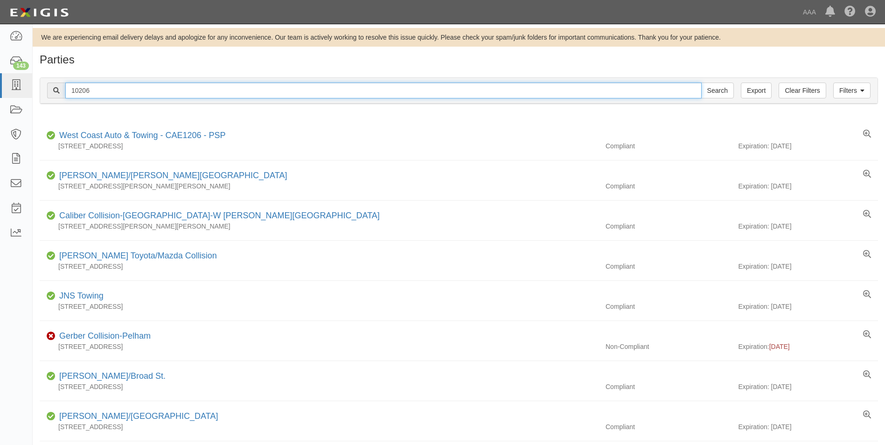
click at [100, 90] on input "10206" at bounding box center [383, 91] width 636 height 16
type input "1020610209"
click at [701, 83] on input "Search" at bounding box center [717, 91] width 33 height 16
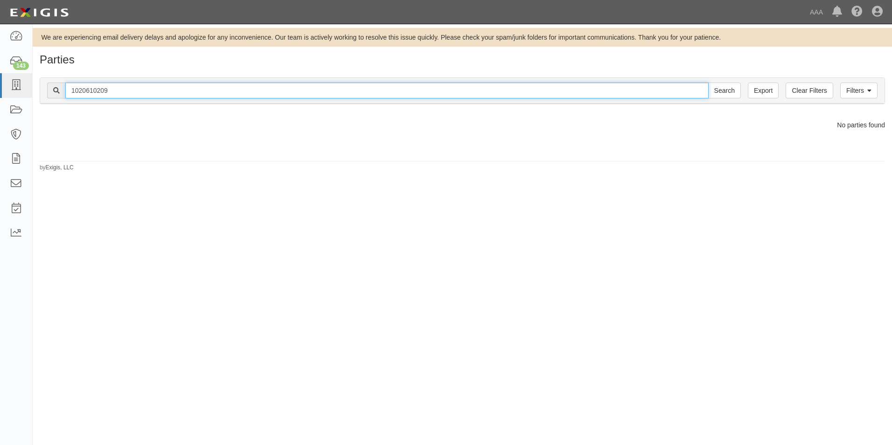
drag, startPoint x: 113, startPoint y: 89, endPoint x: 33, endPoint y: 85, distance: 80.8
click at [33, 85] on div "Filters Clear Filters Export 1020610209 Search Filters Compliance Status Compli…" at bounding box center [462, 91] width 859 height 43
type input "10209"
click at [708, 83] on input "Search" at bounding box center [724, 91] width 33 height 16
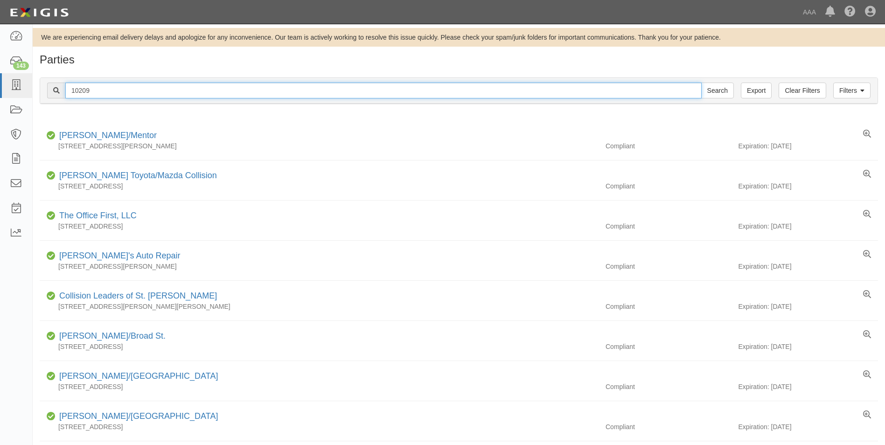
drag, startPoint x: 98, startPoint y: 91, endPoint x: 38, endPoint y: 85, distance: 60.5
click at [38, 85] on div "Filters Clear Filters Export 10209 Search Filters Compliance Status Compliant N…" at bounding box center [459, 91] width 852 height 43
type input "10210"
click at [701, 83] on input "Search" at bounding box center [717, 91] width 33 height 16
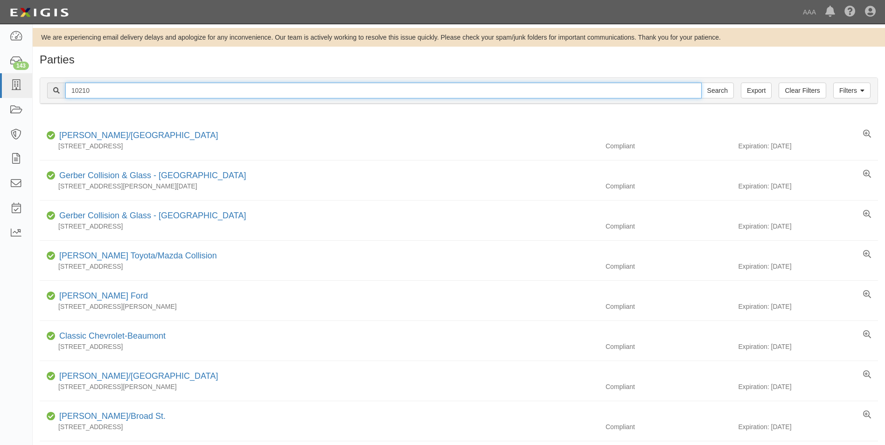
drag, startPoint x: 94, startPoint y: 89, endPoint x: 57, endPoint y: 90, distance: 36.8
click at [57, 90] on div "10210 Search" at bounding box center [390, 91] width 686 height 16
type input "10207"
click at [701, 83] on input "Search" at bounding box center [717, 91] width 33 height 16
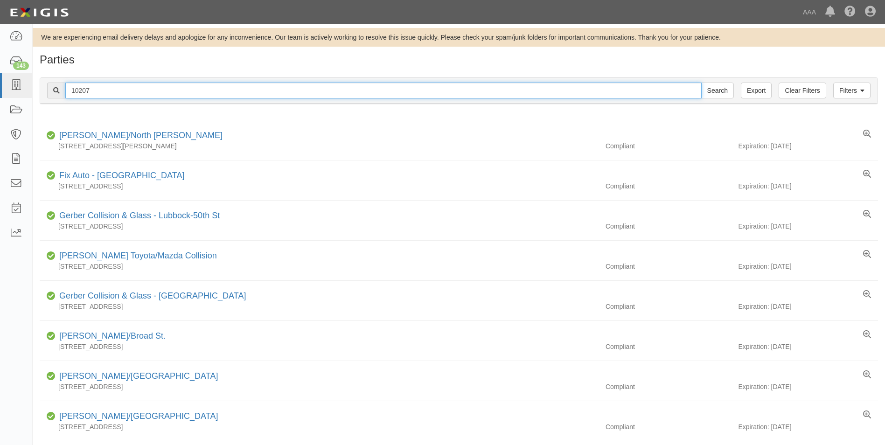
drag, startPoint x: 104, startPoint y: 91, endPoint x: 56, endPoint y: 90, distance: 48.0
click at [56, 90] on div "10207 Search" at bounding box center [390, 91] width 686 height 16
type input "2"
type input "10211"
click at [701, 83] on input "Search" at bounding box center [717, 91] width 33 height 16
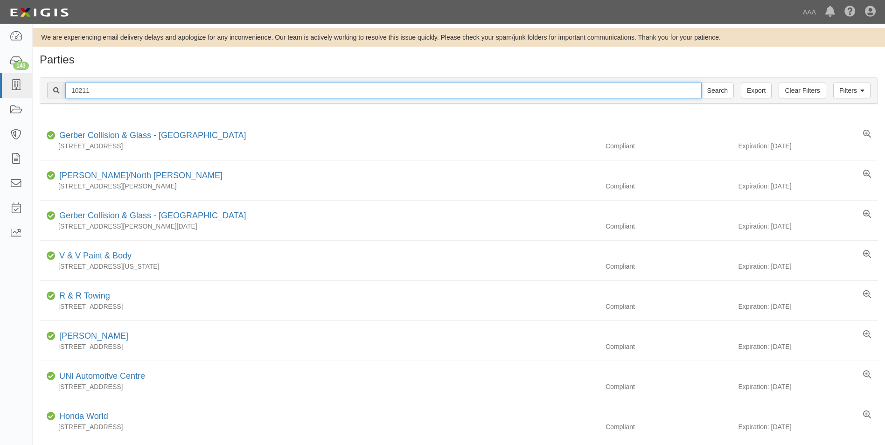
click at [101, 89] on input "10211" at bounding box center [383, 91] width 636 height 16
type input "10212"
click at [701, 83] on input "Search" at bounding box center [717, 91] width 33 height 16
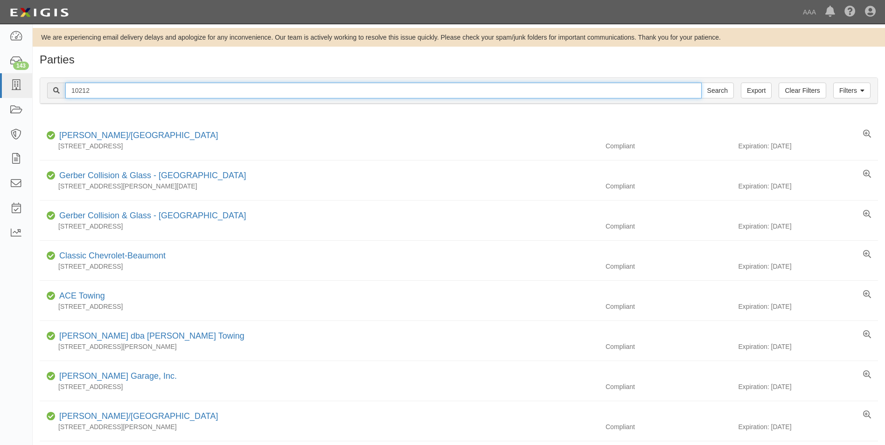
click at [98, 95] on input "10212" at bounding box center [383, 91] width 636 height 16
type input "10213"
click at [701, 83] on input "Search" at bounding box center [717, 91] width 33 height 16
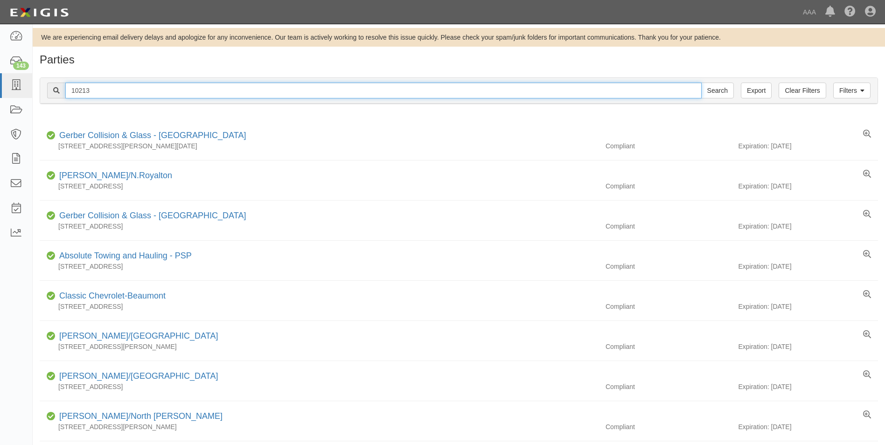
click at [100, 91] on input "10213" at bounding box center [383, 91] width 636 height 16
type input "10214"
click at [701, 83] on input "Search" at bounding box center [717, 91] width 33 height 16
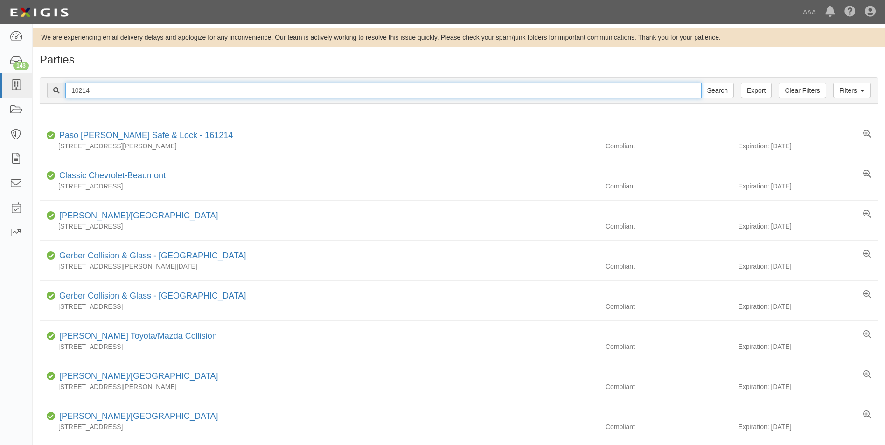
click at [119, 92] on input "10214" at bounding box center [383, 91] width 636 height 16
type input "10215"
click at [701, 83] on input "Search" at bounding box center [717, 91] width 33 height 16
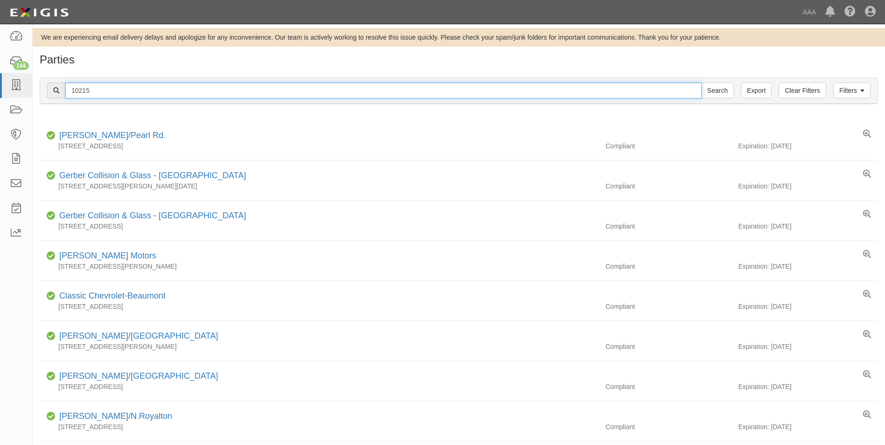
click at [107, 90] on input "10215" at bounding box center [383, 91] width 636 height 16
type input "10217"
click at [701, 83] on input "Search" at bounding box center [717, 91] width 33 height 16
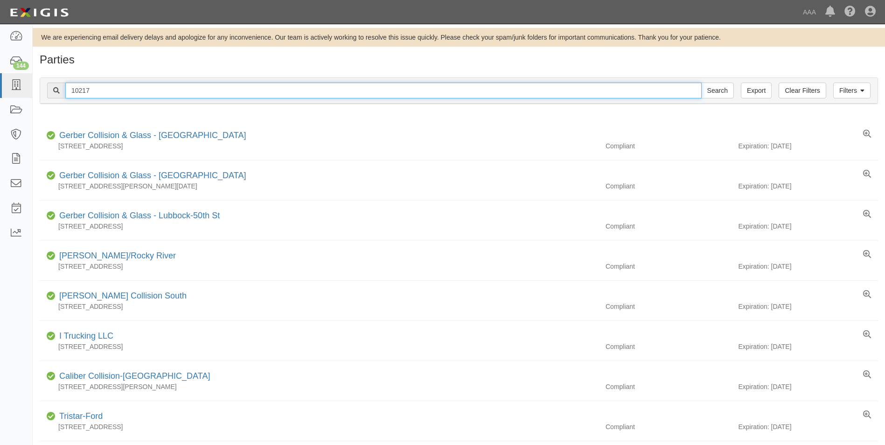
click at [99, 91] on input "10217" at bounding box center [383, 91] width 636 height 16
type input "10218"
click at [701, 83] on input "Search" at bounding box center [717, 91] width 33 height 16
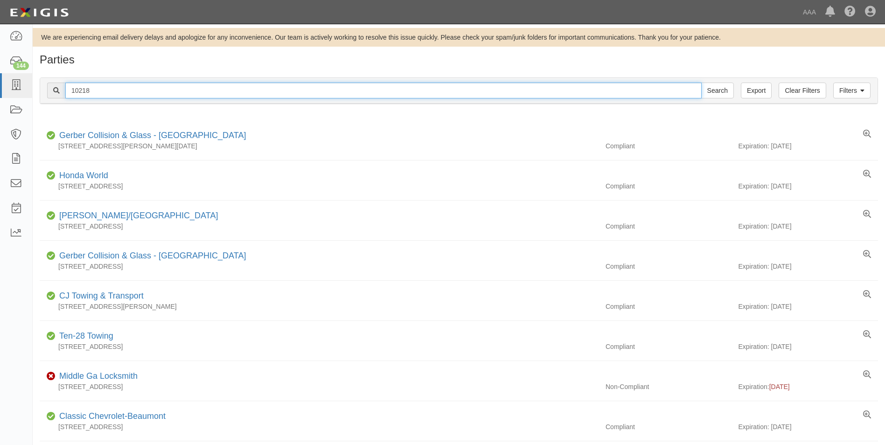
click at [99, 90] on input "10218" at bounding box center [383, 91] width 636 height 16
type input "10220"
click at [701, 83] on input "Search" at bounding box center [717, 91] width 33 height 16
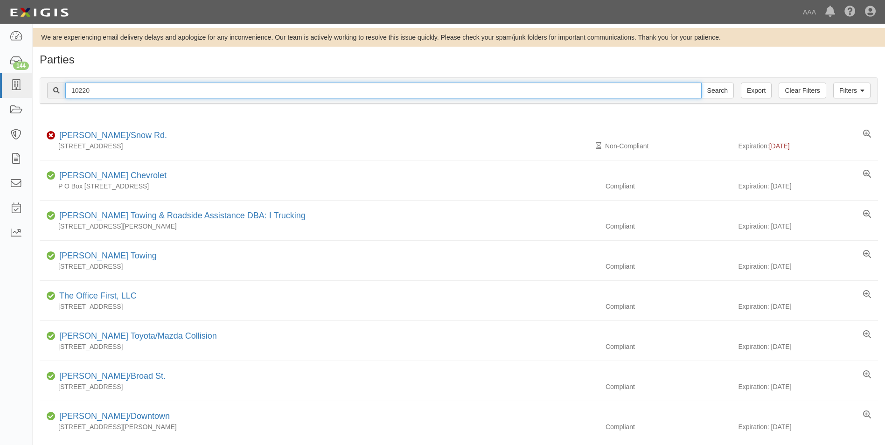
click at [102, 90] on input "10220" at bounding box center [383, 91] width 636 height 16
type input "10221"
click at [701, 83] on input "Search" at bounding box center [717, 91] width 33 height 16
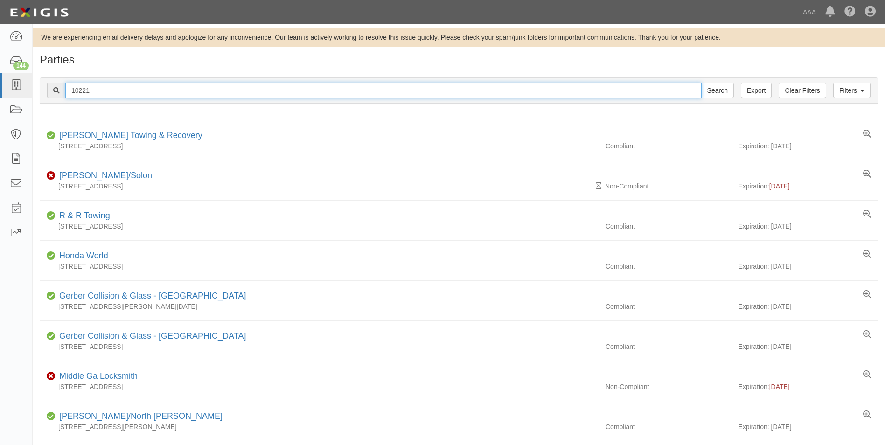
click at [128, 88] on input "10221" at bounding box center [383, 91] width 636 height 16
type input "10205"
click at [701, 83] on input "Search" at bounding box center [717, 91] width 33 height 16
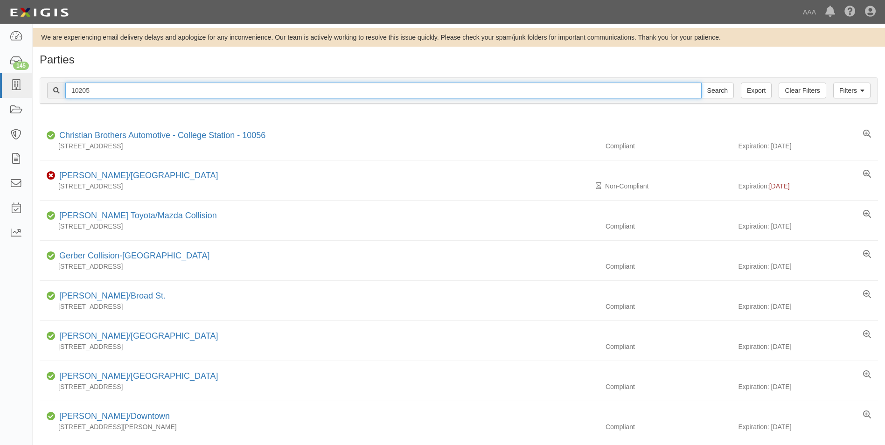
drag, startPoint x: 102, startPoint y: 89, endPoint x: 51, endPoint y: 91, distance: 50.9
click at [51, 91] on div "10205 Search" at bounding box center [390, 91] width 686 height 16
type input "10222"
click at [701, 83] on input "Search" at bounding box center [717, 91] width 33 height 16
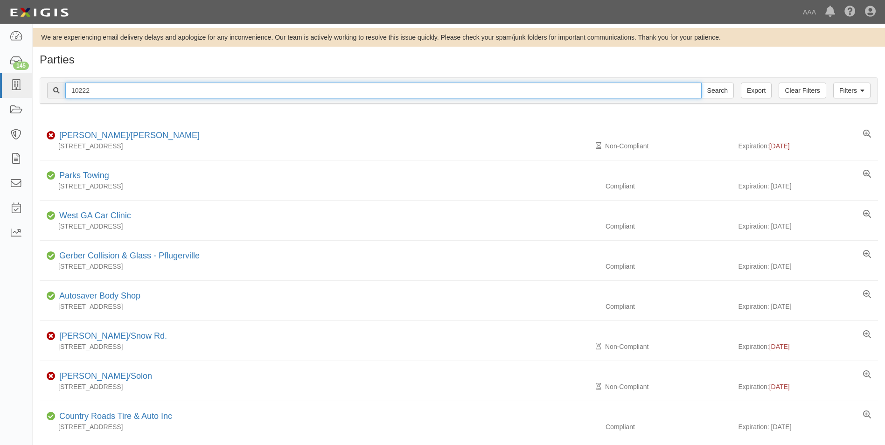
drag, startPoint x: 98, startPoint y: 91, endPoint x: 52, endPoint y: 103, distance: 48.0
click at [52, 103] on div "Filters Clear Filters Export 10222 Search Filters" at bounding box center [458, 91] width 837 height 26
type input "10418"
click at [701, 83] on input "Search" at bounding box center [717, 91] width 33 height 16
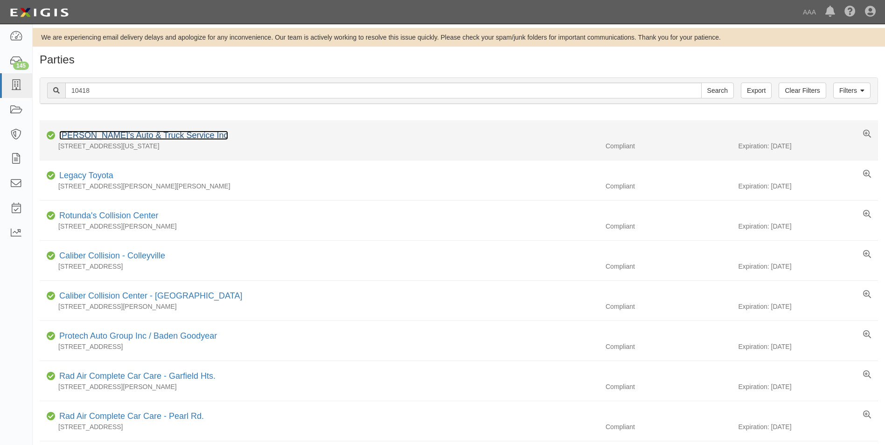
click at [77, 131] on link "[PERSON_NAME]'s Auto & Truck Service Inc" at bounding box center [143, 135] width 169 height 9
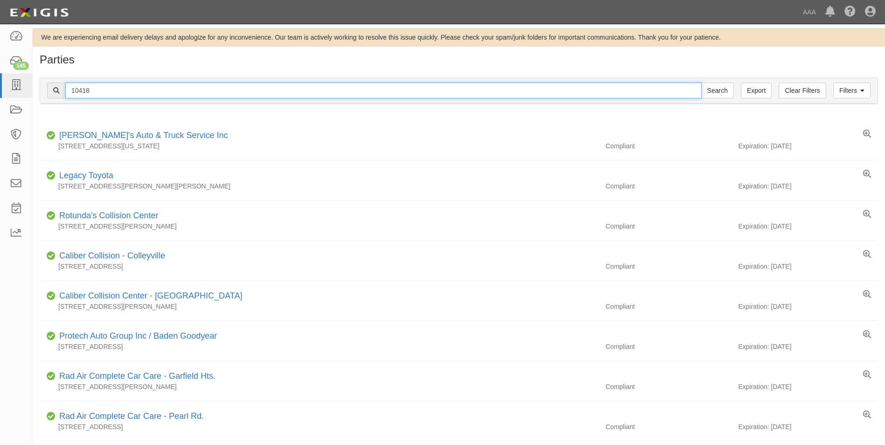
drag, startPoint x: 97, startPoint y: 90, endPoint x: 48, endPoint y: 90, distance: 49.9
click at [48, 90] on div "10418 Search" at bounding box center [390, 91] width 686 height 16
type input "10460"
click at [701, 83] on input "Search" at bounding box center [717, 91] width 33 height 16
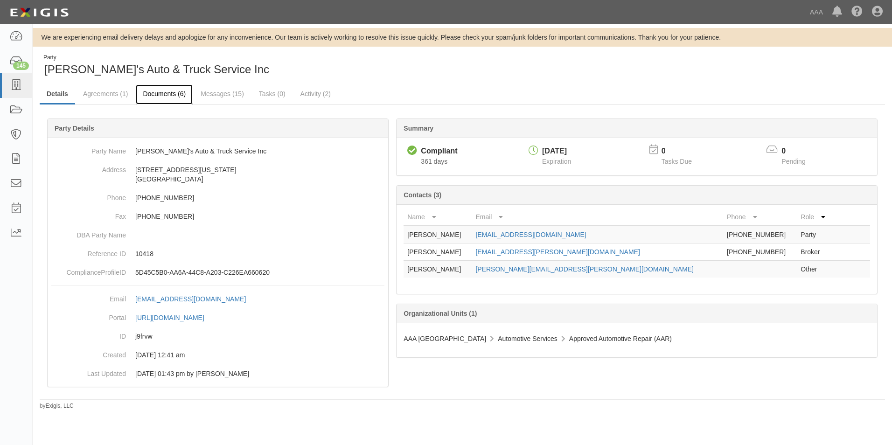
click at [157, 94] on link "Documents (6)" at bounding box center [164, 94] width 57 height 20
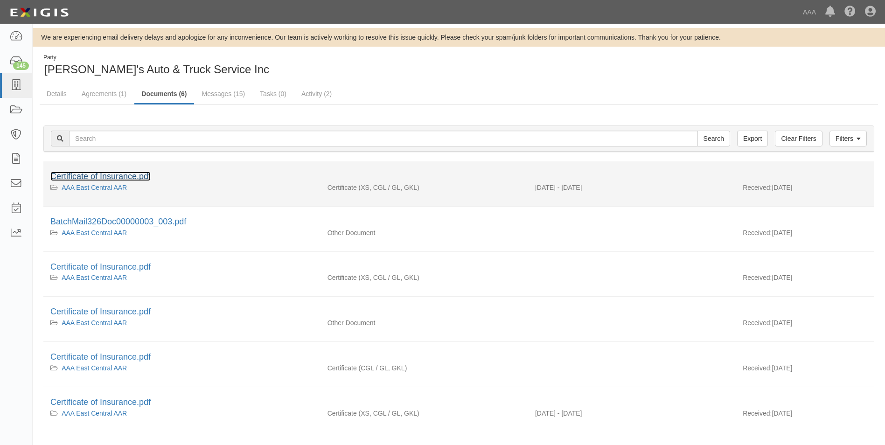
click at [104, 177] on link "Certificate of Insurance.pdf" at bounding box center [100, 176] width 100 height 9
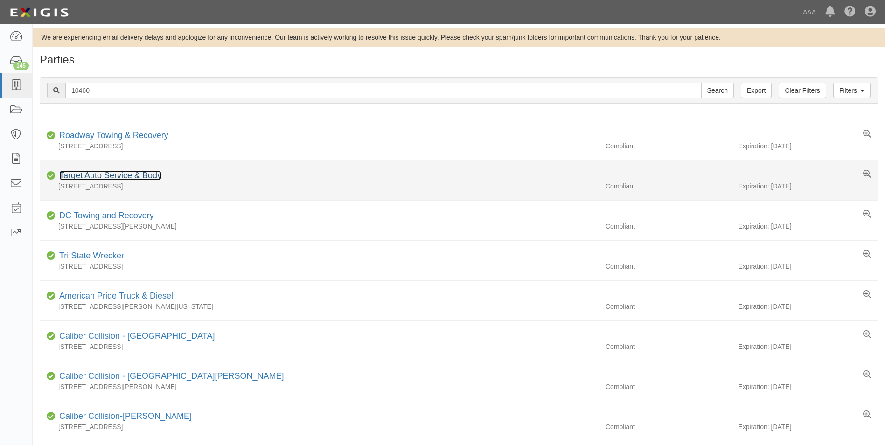
click at [84, 174] on link "Target Auto Service & Body" at bounding box center [110, 175] width 102 height 9
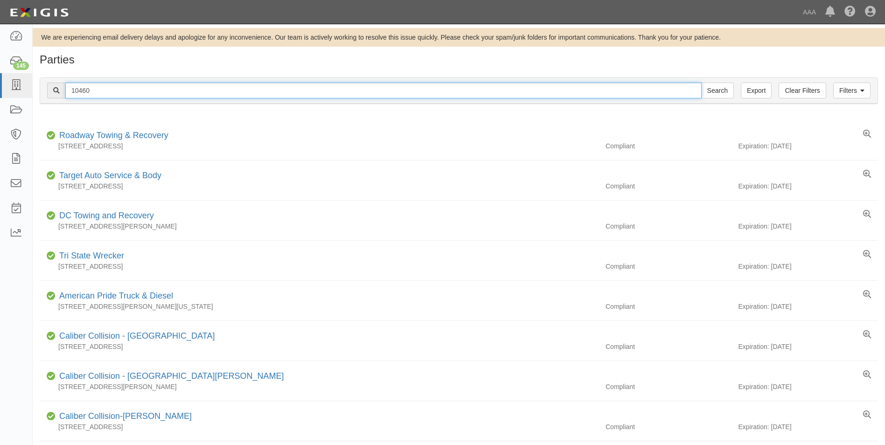
drag, startPoint x: 97, startPoint y: 91, endPoint x: 68, endPoint y: 90, distance: 29.0
click at [68, 90] on input "10460" at bounding box center [383, 91] width 636 height 16
type input "23289"
click at [701, 83] on input "Search" at bounding box center [717, 91] width 33 height 16
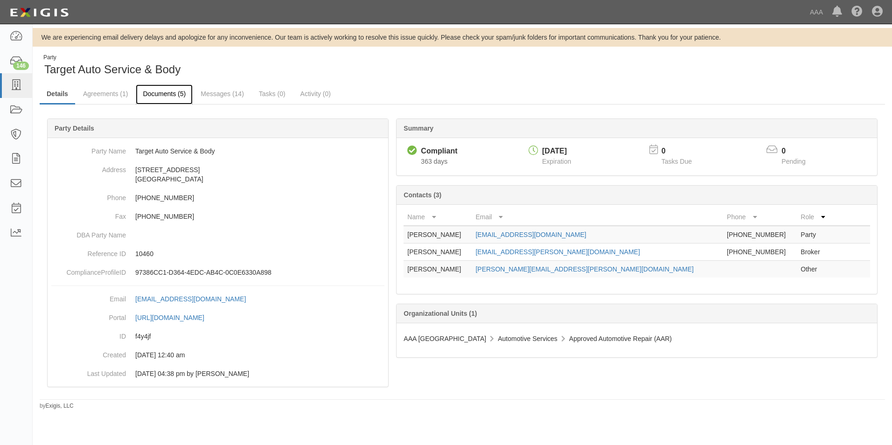
click at [161, 94] on link "Documents (5)" at bounding box center [164, 94] width 57 height 20
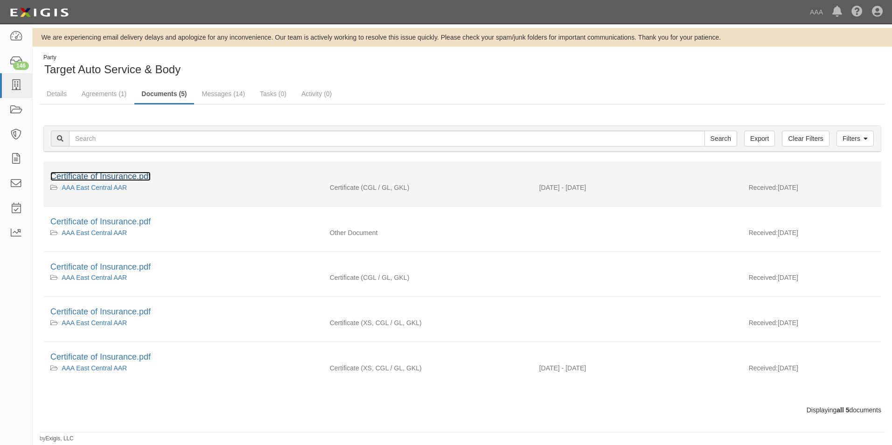
click at [102, 175] on link "Certificate of Insurance.pdf" at bounding box center [100, 176] width 100 height 9
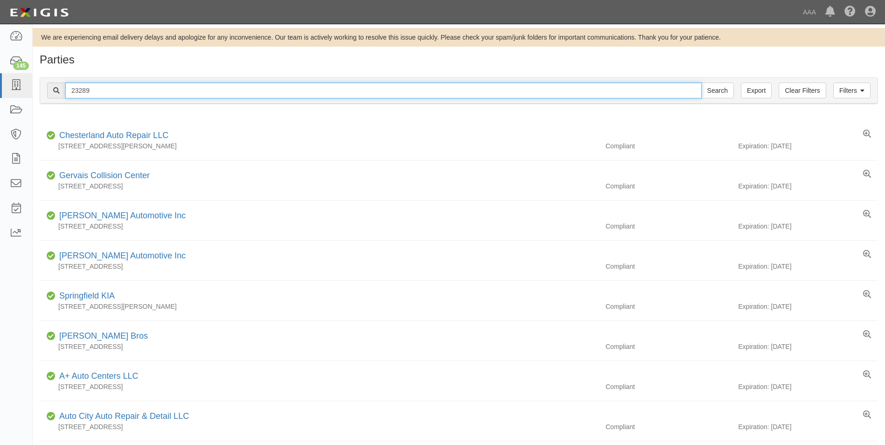
drag, startPoint x: 100, startPoint y: 89, endPoint x: 64, endPoint y: 90, distance: 35.9
click at [64, 90] on div "23289 Search" at bounding box center [390, 91] width 686 height 16
type input "10133"
click at [701, 83] on input "Search" at bounding box center [717, 91] width 33 height 16
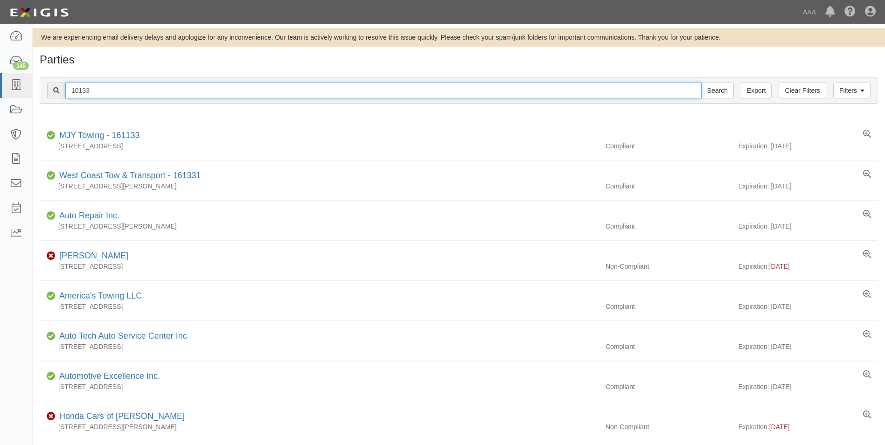
drag, startPoint x: 94, startPoint y: 87, endPoint x: 63, endPoint y: 87, distance: 30.8
click at [63, 87] on div "10133 Search" at bounding box center [390, 91] width 686 height 16
type input "22211"
click at [701, 83] on input "Search" at bounding box center [717, 91] width 33 height 16
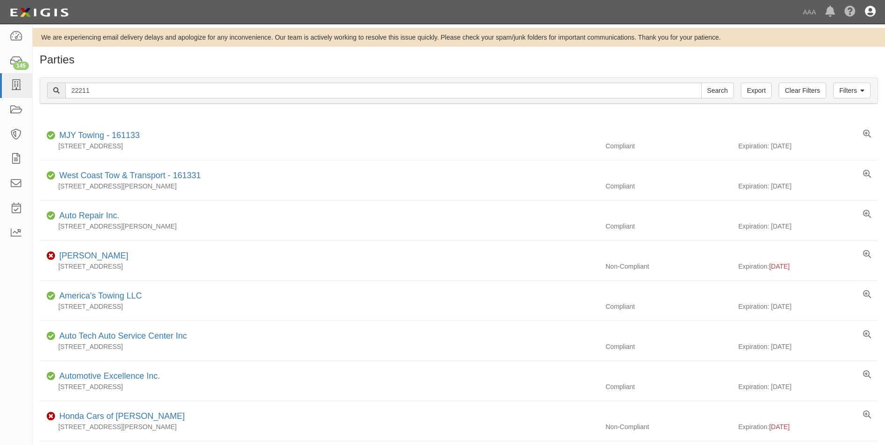
click at [871, 8] on icon at bounding box center [870, 12] width 11 height 11
click at [820, 55] on link "Sign Out" at bounding box center [843, 54] width 74 height 19
